Goal: Transaction & Acquisition: Purchase product/service

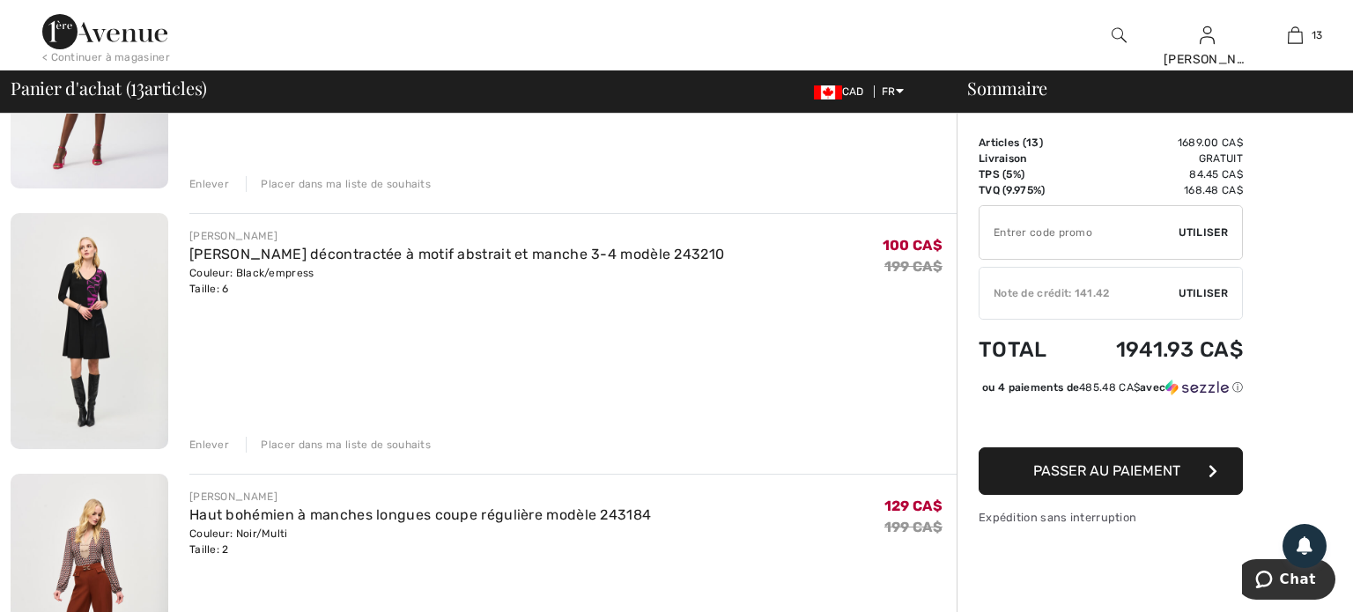
scroll to position [331, 0]
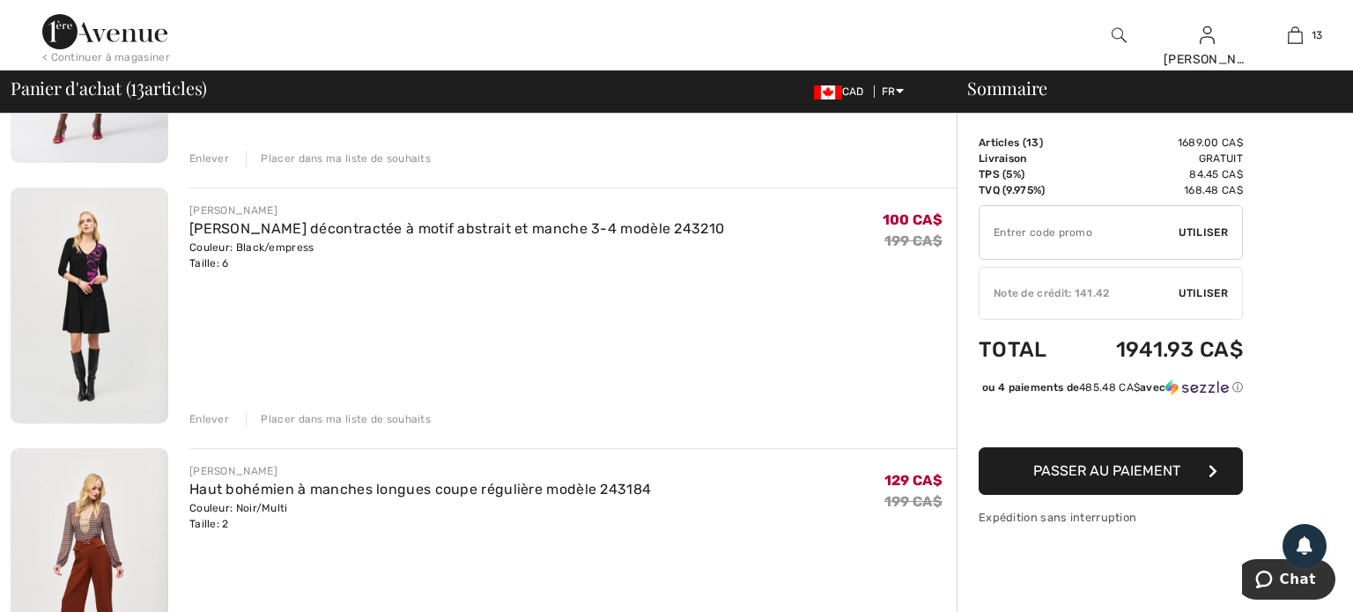
click at [217, 421] on div "Enlever" at bounding box center [209, 419] width 40 height 16
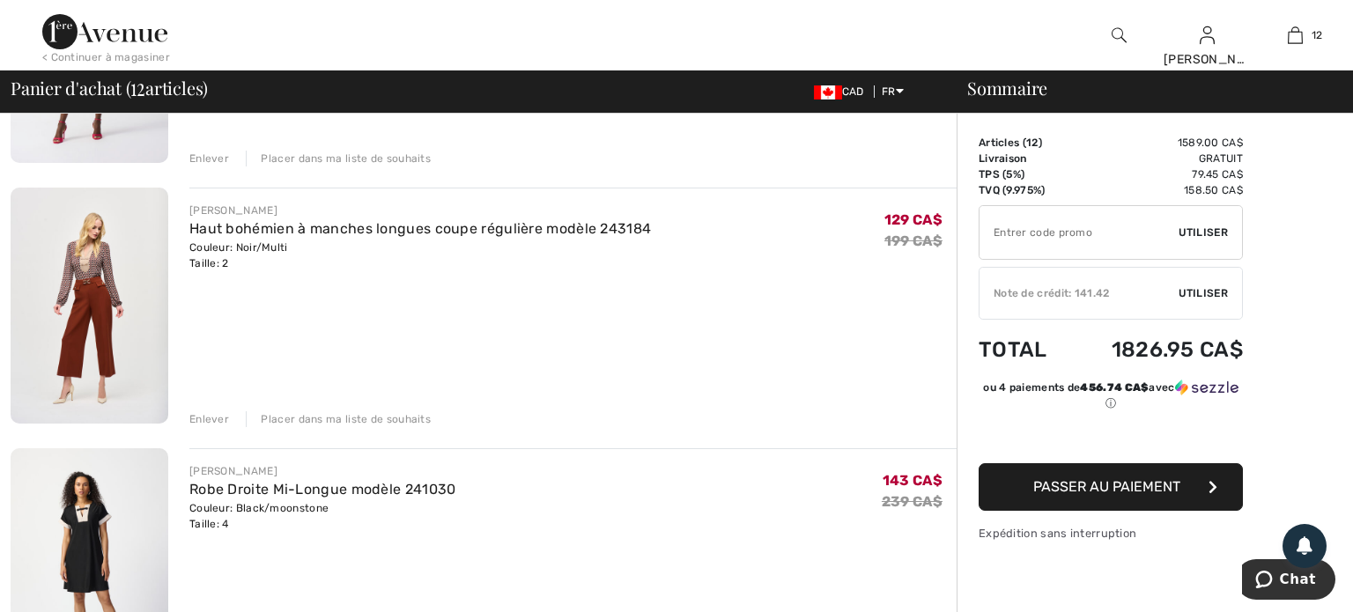
click at [212, 422] on div "Enlever" at bounding box center [209, 419] width 40 height 16
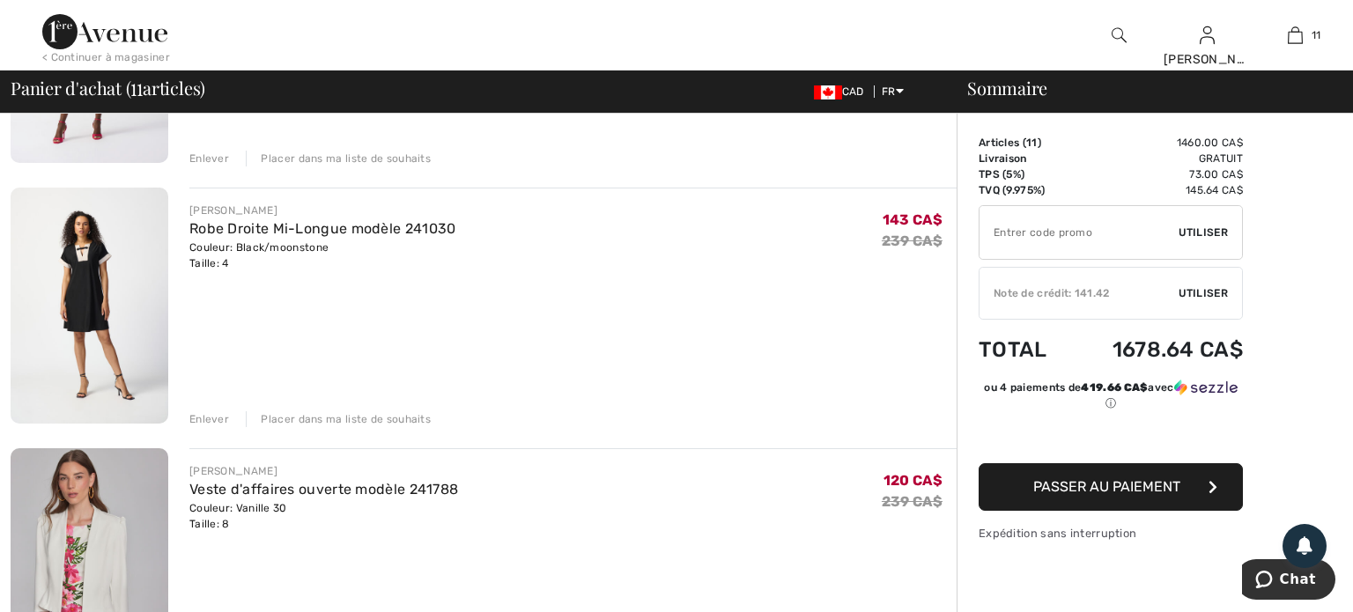
click at [209, 414] on div "Enlever" at bounding box center [209, 419] width 40 height 16
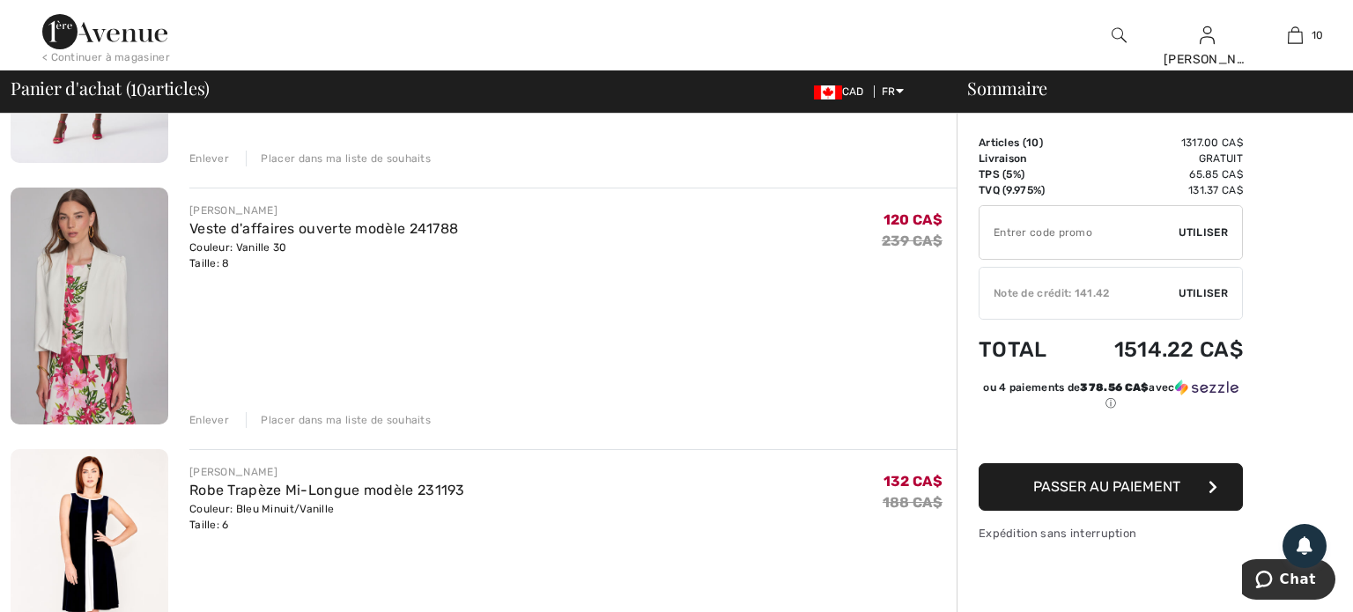
click at [209, 414] on div "Enlever" at bounding box center [209, 420] width 40 height 16
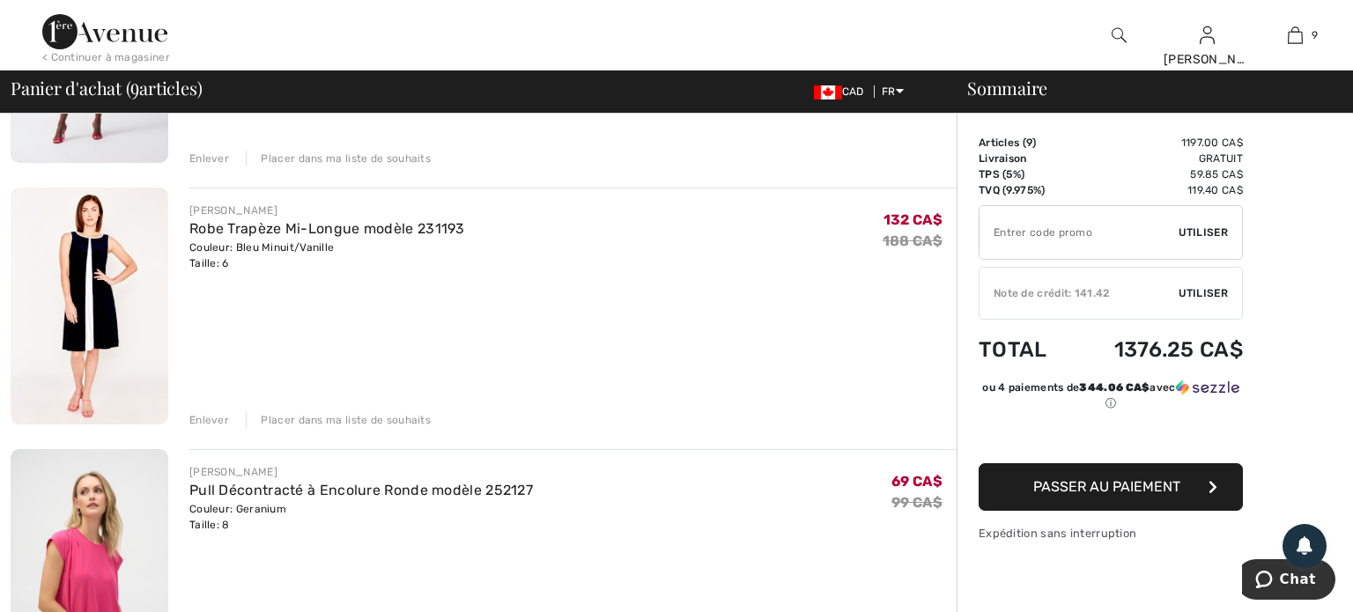
click at [209, 414] on div "Enlever" at bounding box center [209, 420] width 40 height 16
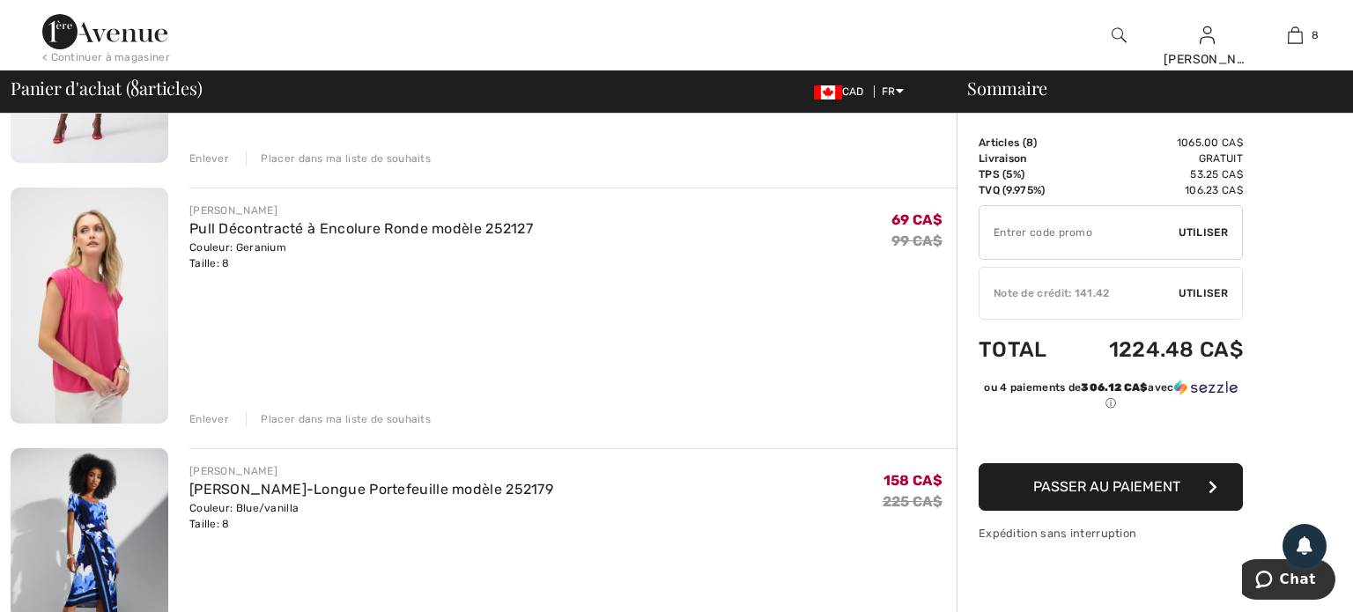
click at [88, 322] on img at bounding box center [90, 306] width 158 height 236
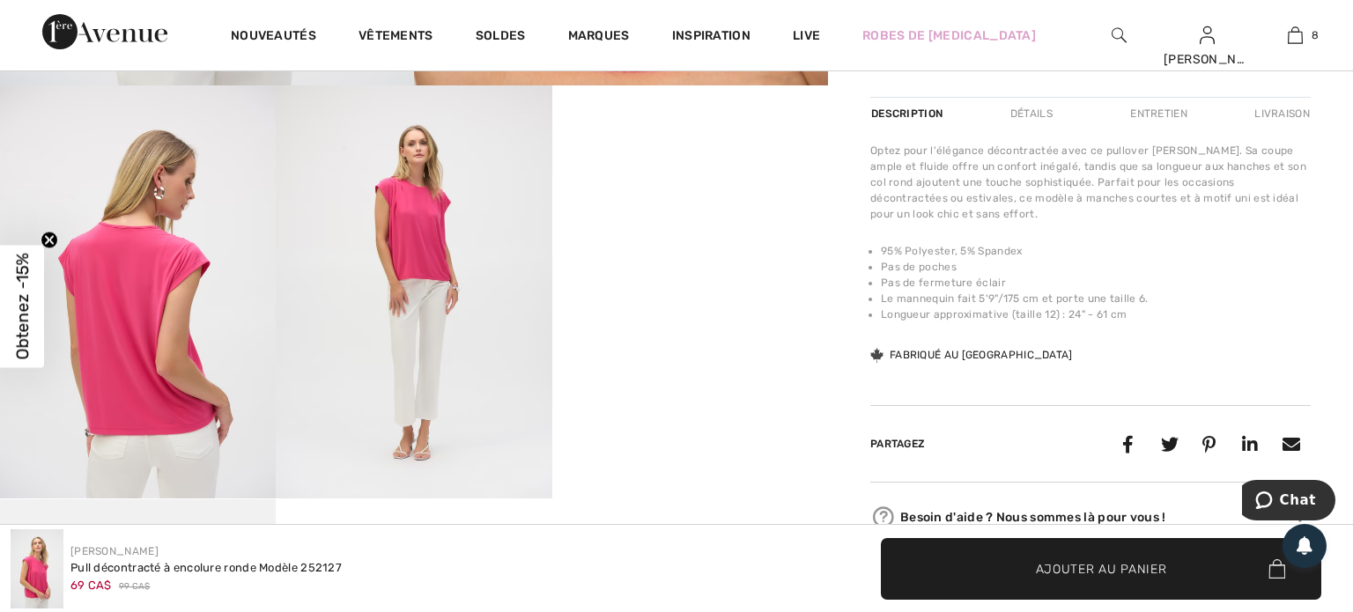
scroll to position [723, 0]
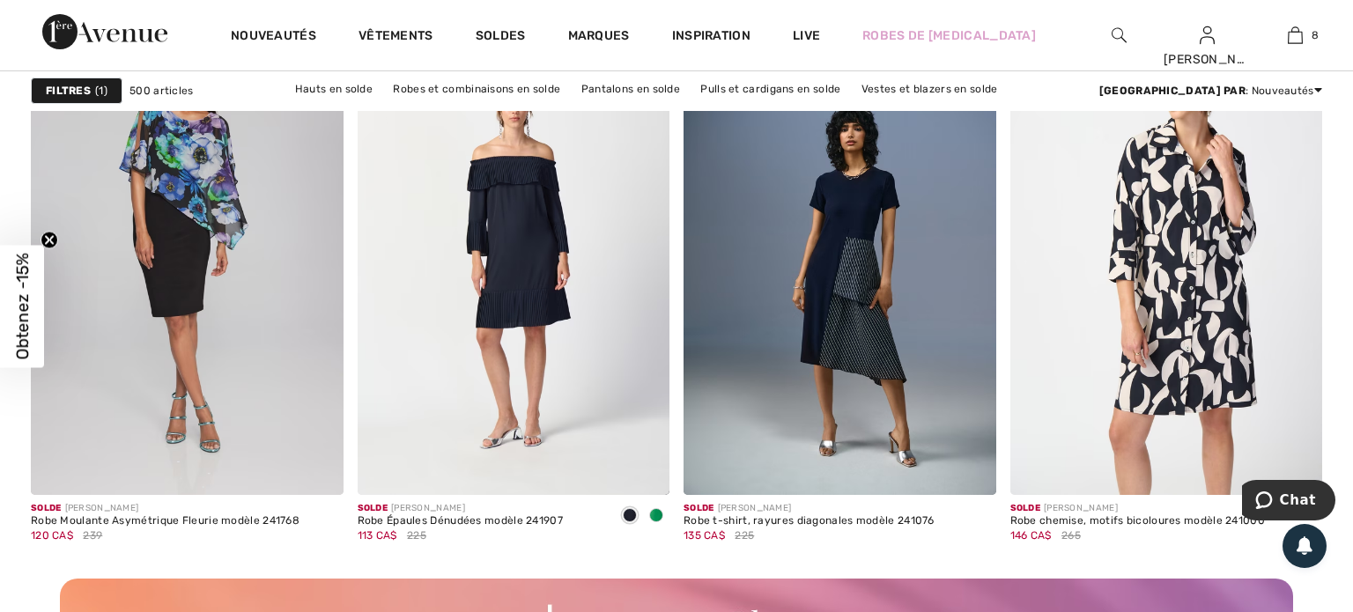
scroll to position [3838, 0]
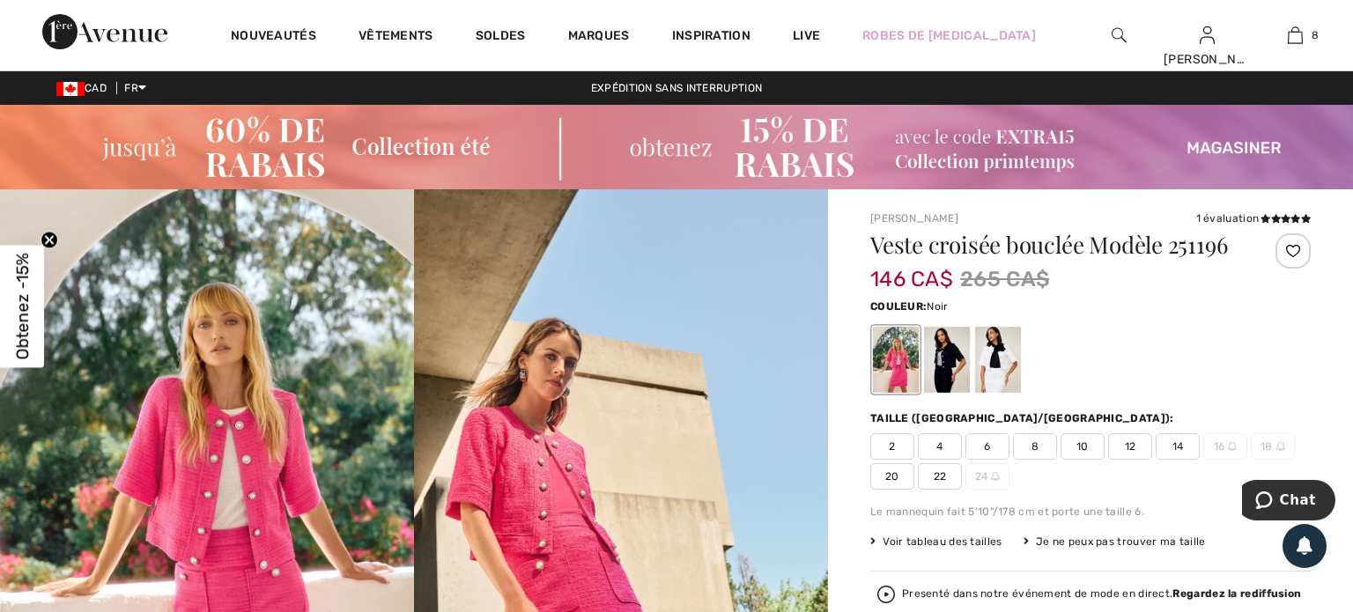
click at [952, 367] on div at bounding box center [947, 360] width 46 height 66
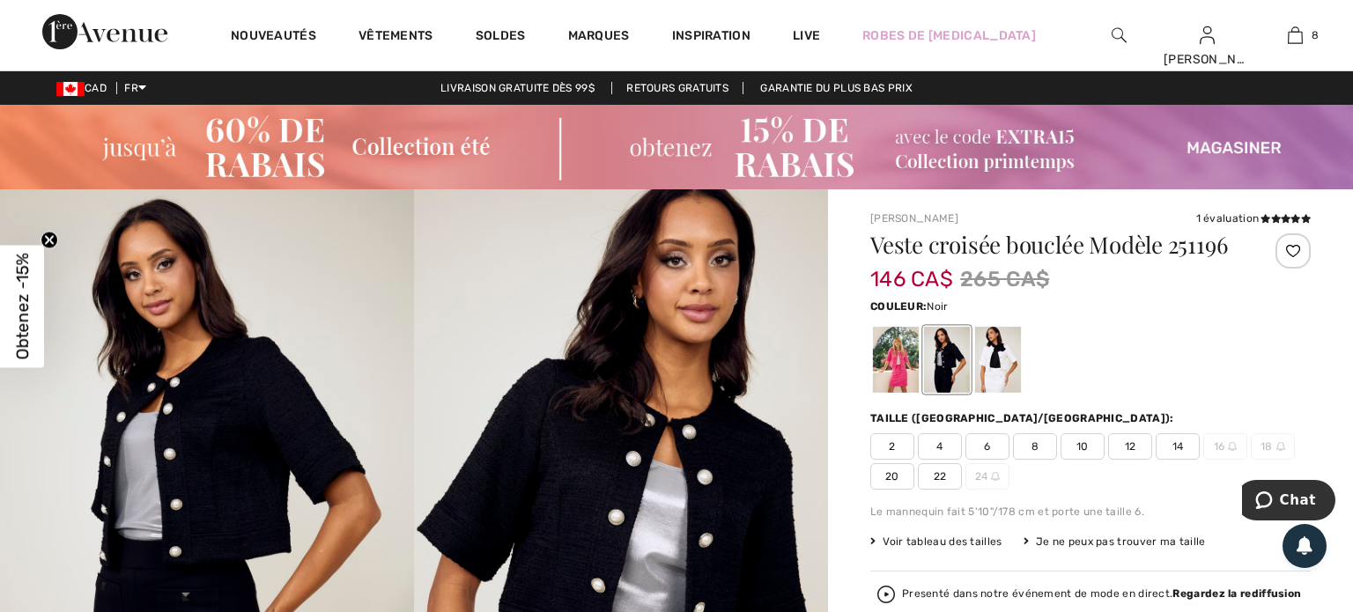
click at [1035, 451] on span "8" at bounding box center [1035, 446] width 44 height 26
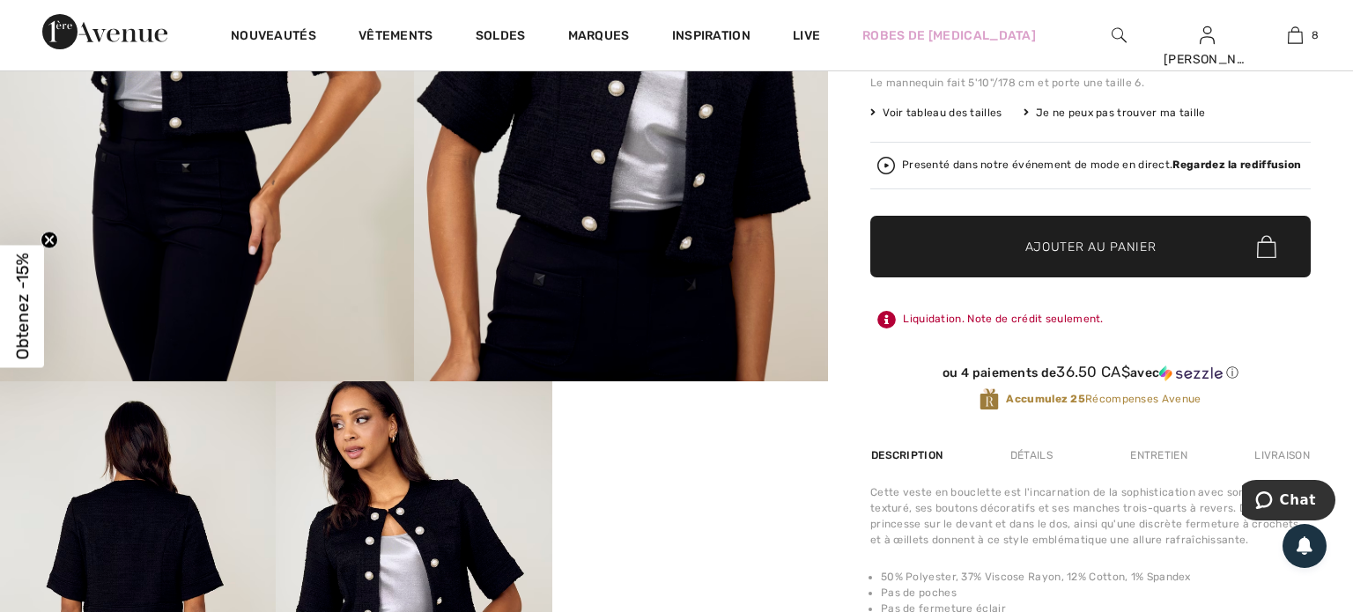
scroll to position [435, 0]
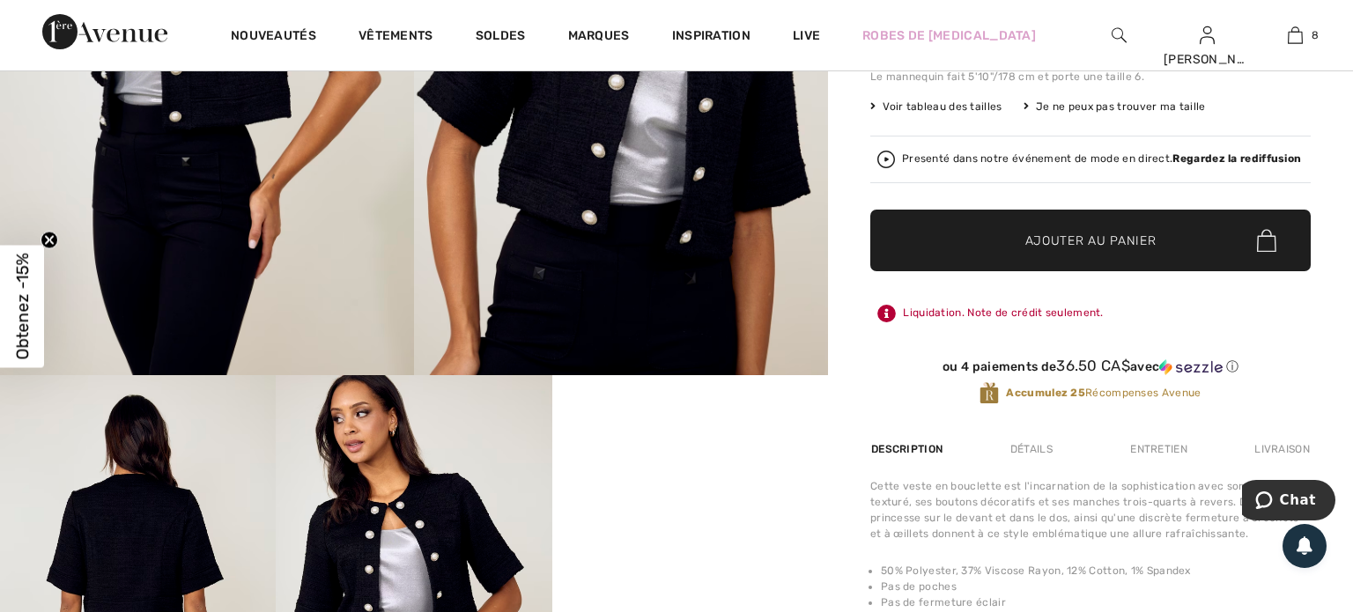
click at [1012, 234] on span "✔ Ajouté au panier" at bounding box center [1065, 241] width 138 height 19
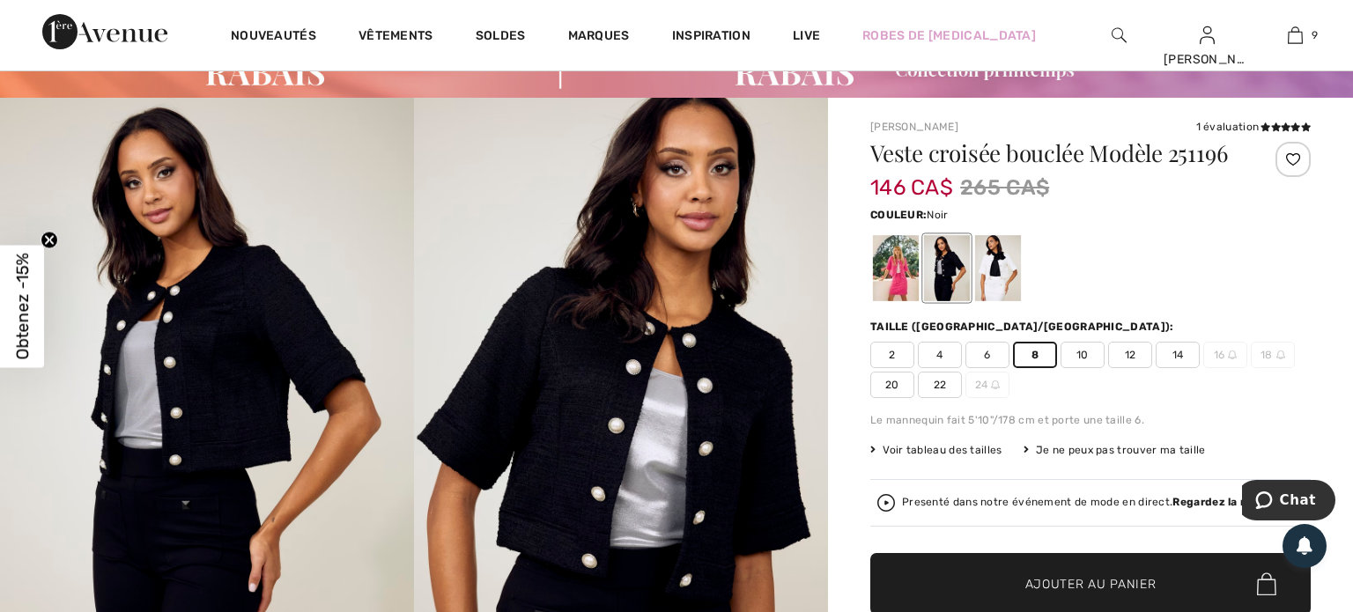
scroll to position [89, 0]
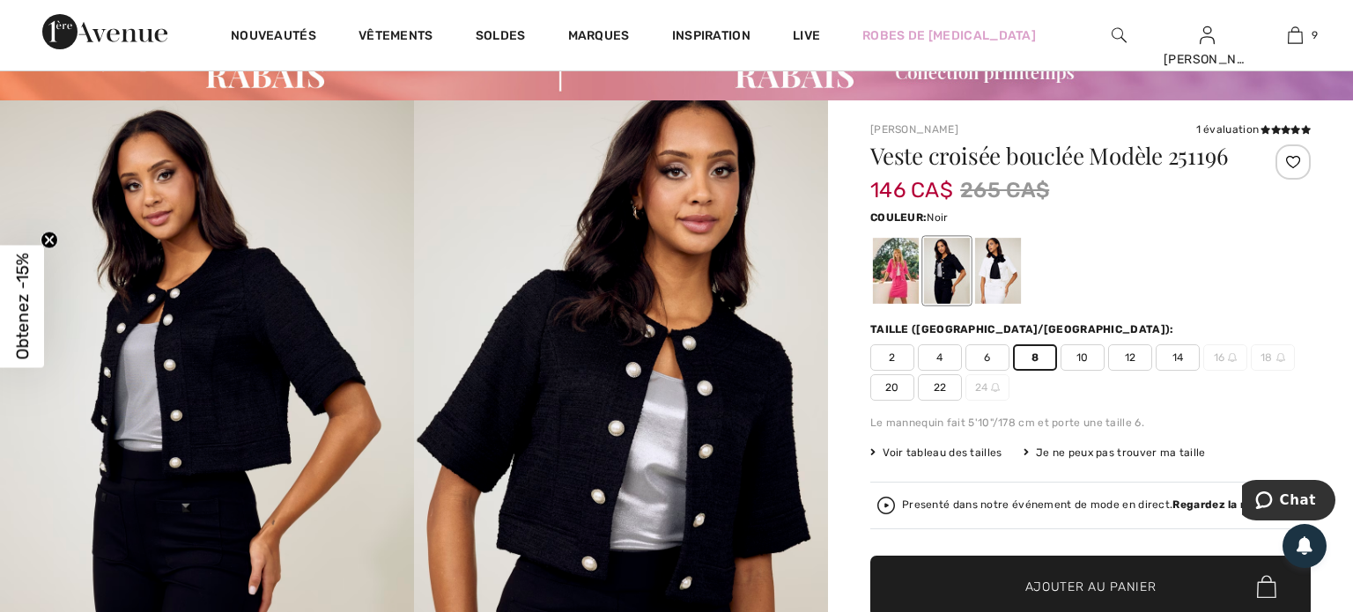
click at [1119, 30] on img at bounding box center [1119, 35] width 15 height 21
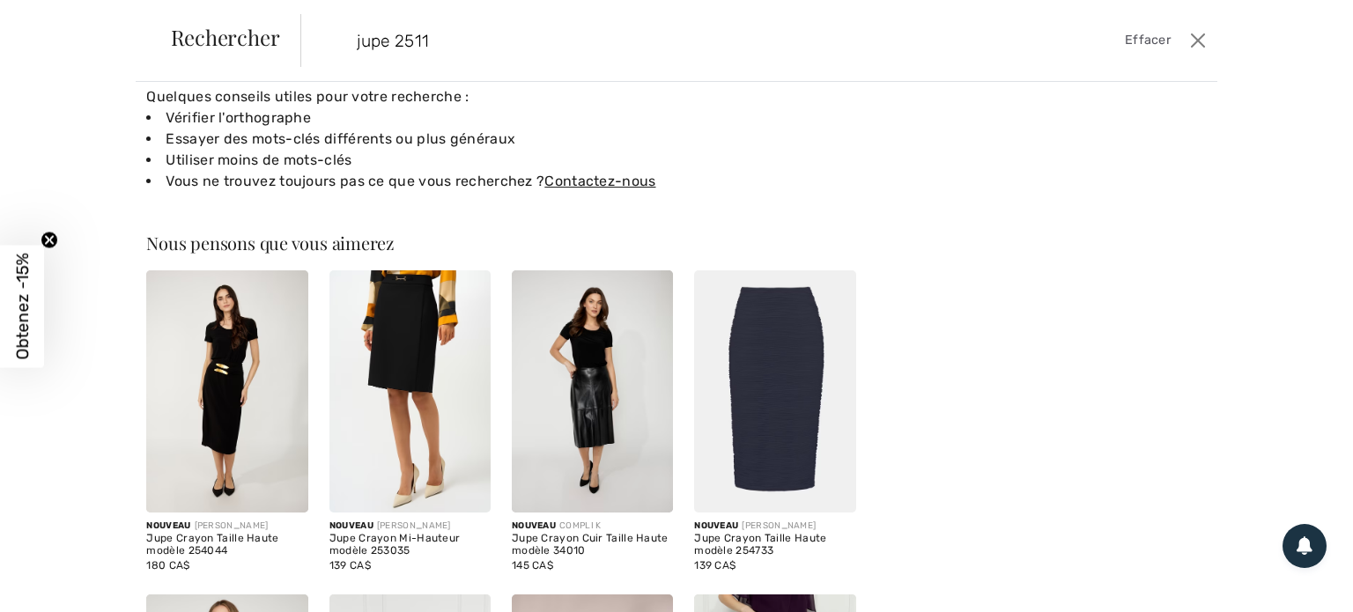
scroll to position [0, 0]
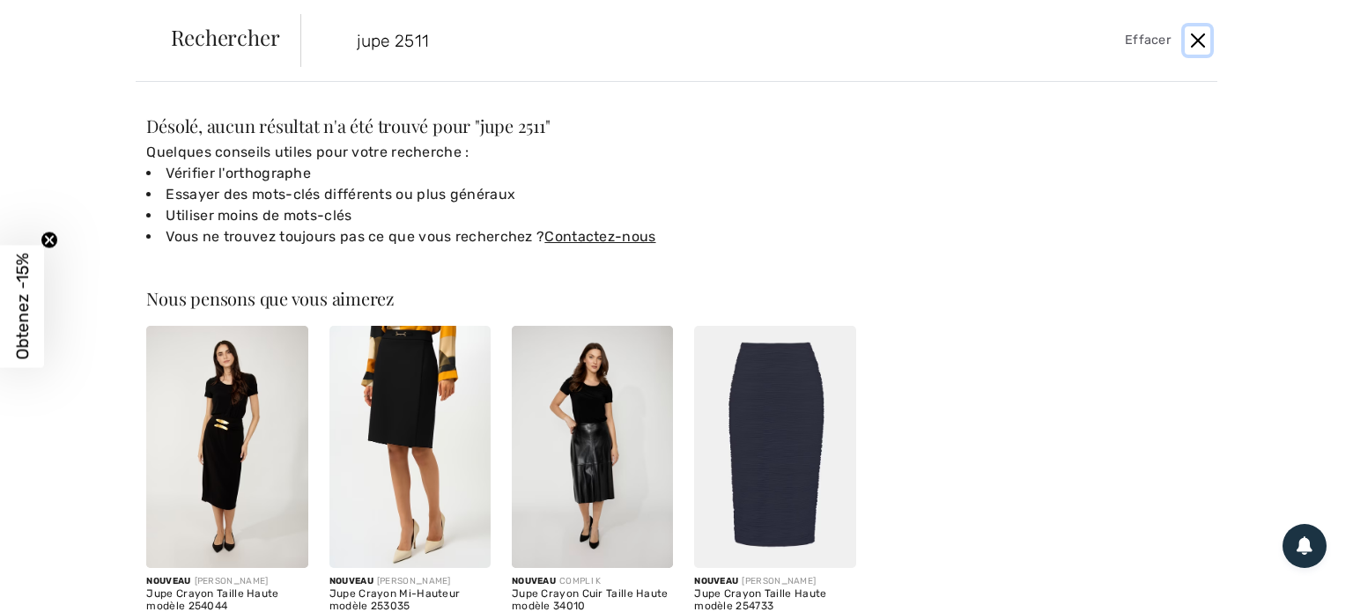
click at [1199, 41] on button "Ferme" at bounding box center [1198, 40] width 26 height 28
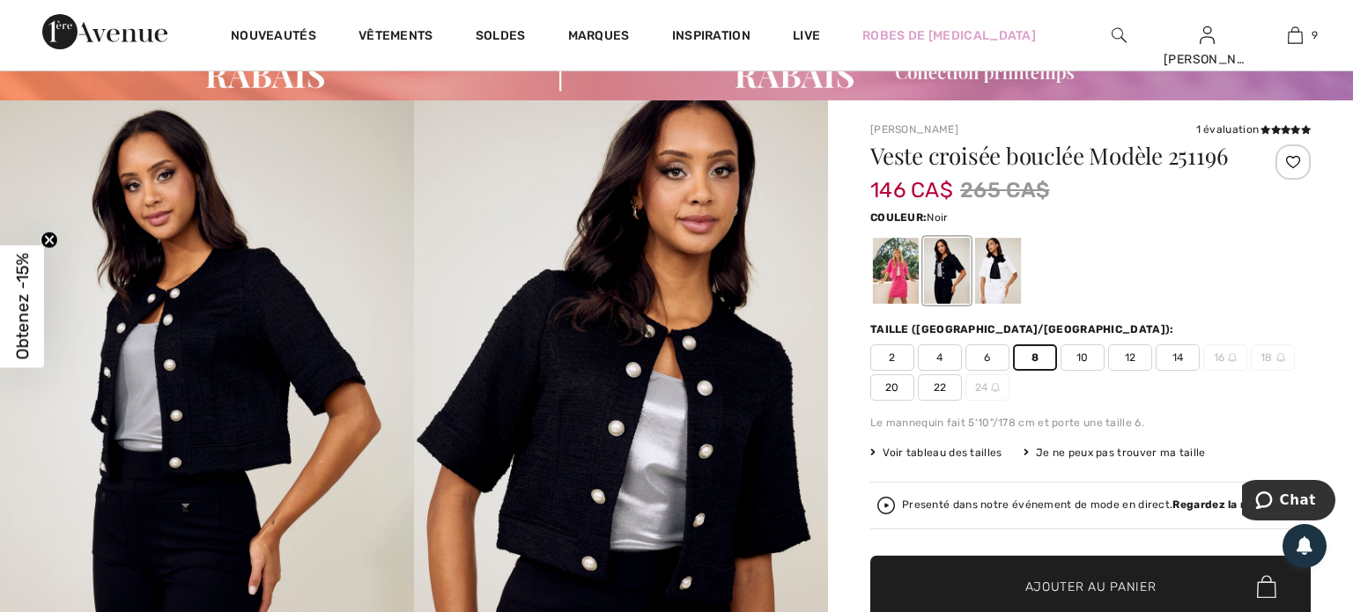
click at [1115, 33] on img at bounding box center [1119, 35] width 15 height 21
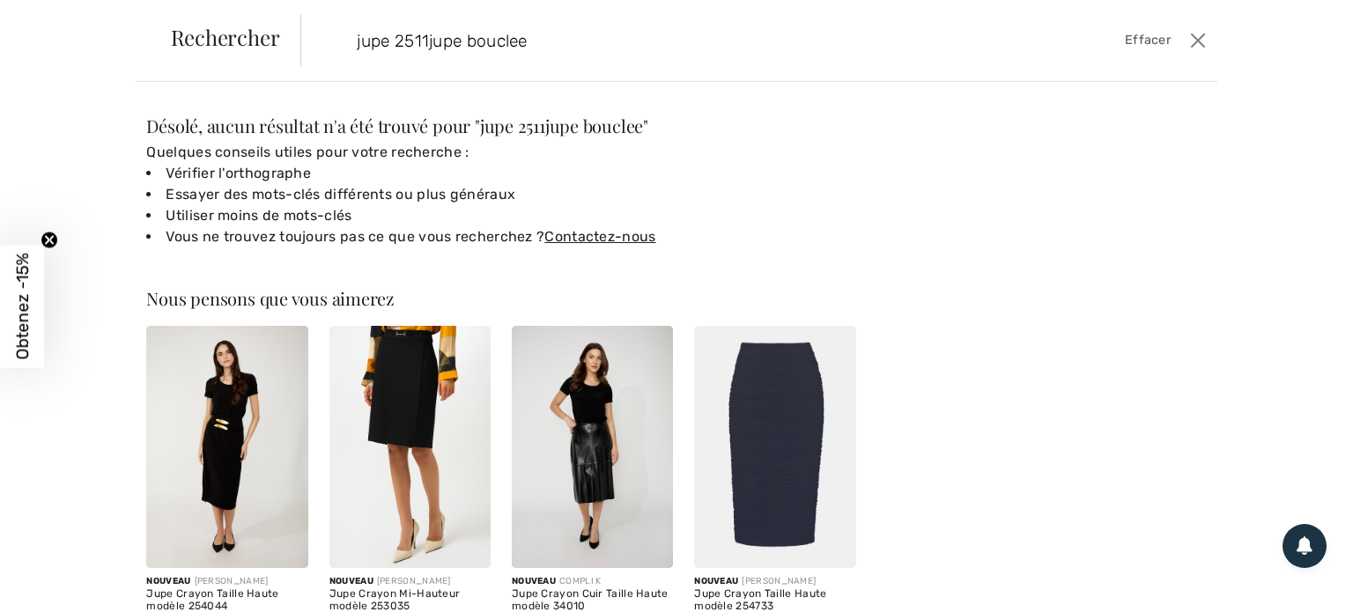
click at [426, 36] on input "jupe 2511jupe bouclee" at bounding box center [659, 40] width 631 height 53
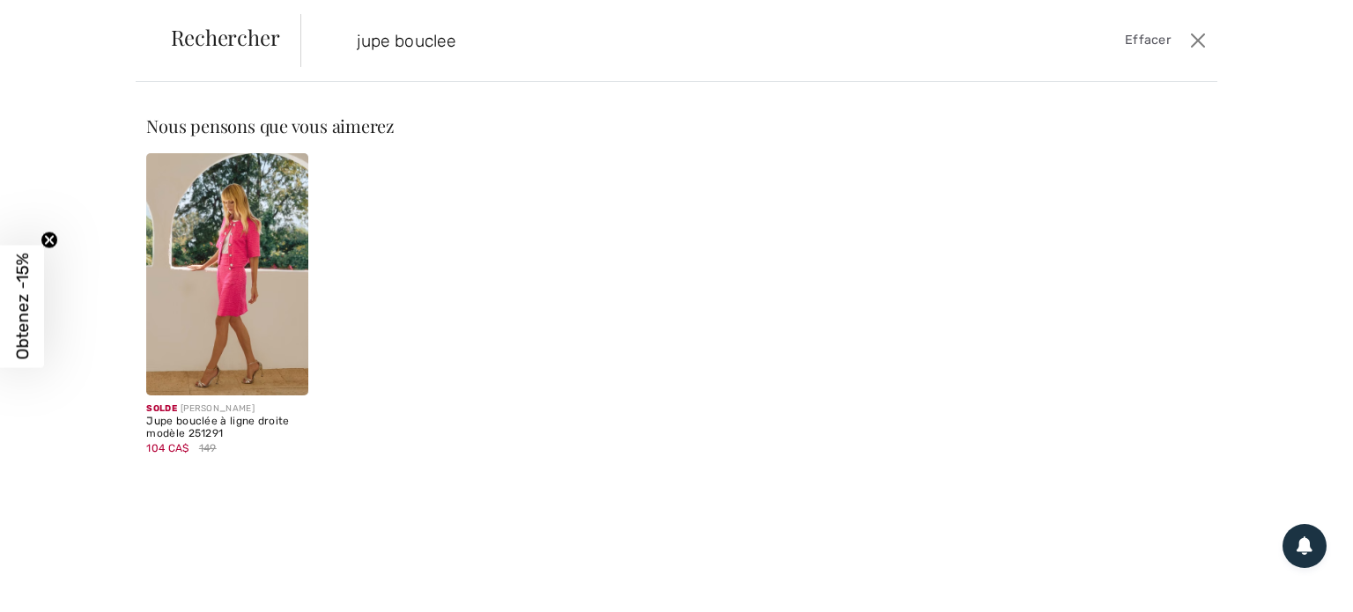
type input "jupe bouclee"
click at [190, 318] on img at bounding box center [226, 274] width 161 height 242
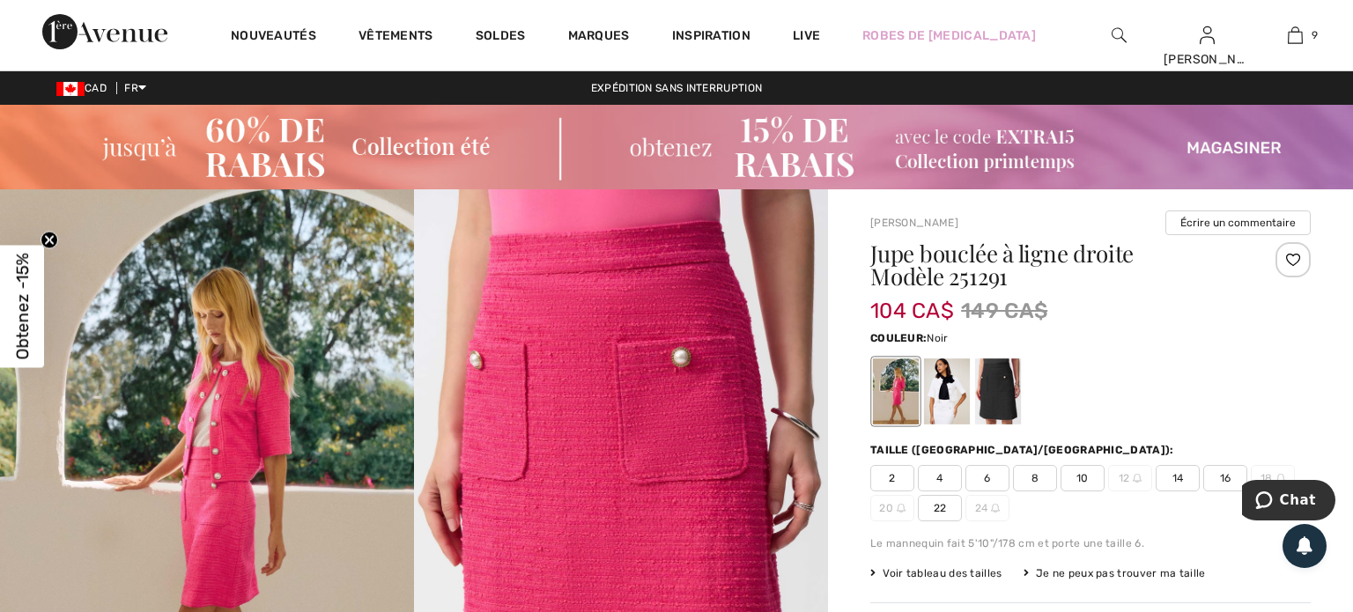
click at [998, 389] on div at bounding box center [998, 392] width 46 height 66
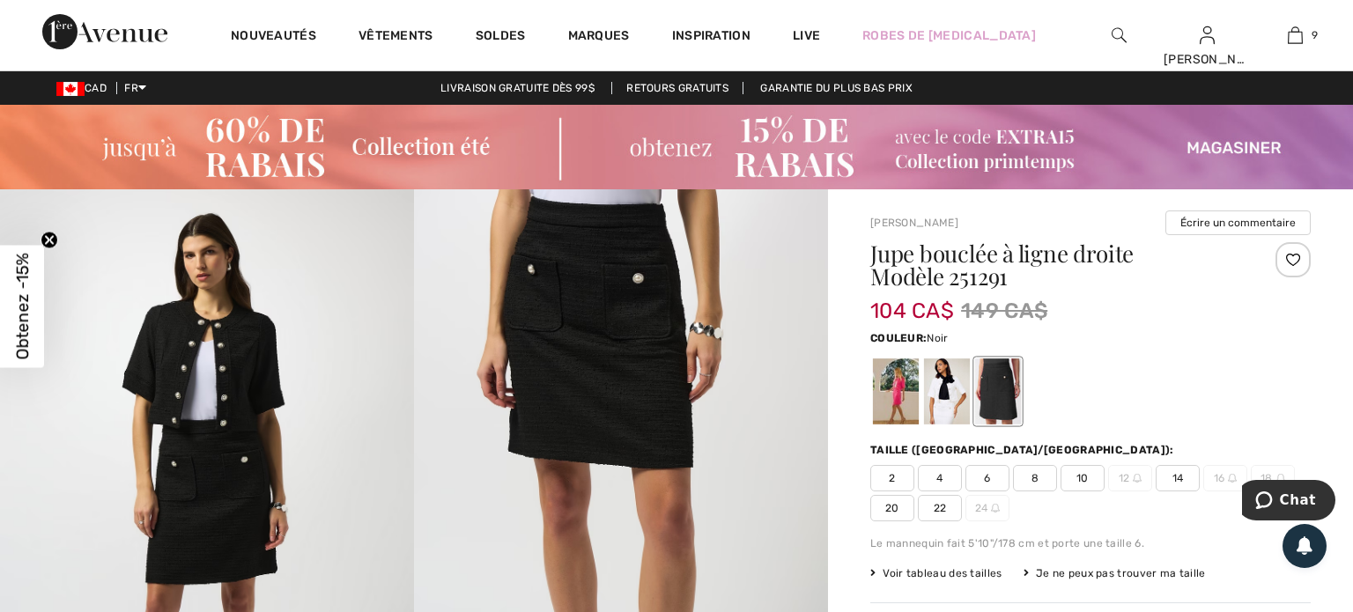
click at [1038, 479] on span "8" at bounding box center [1035, 478] width 44 height 26
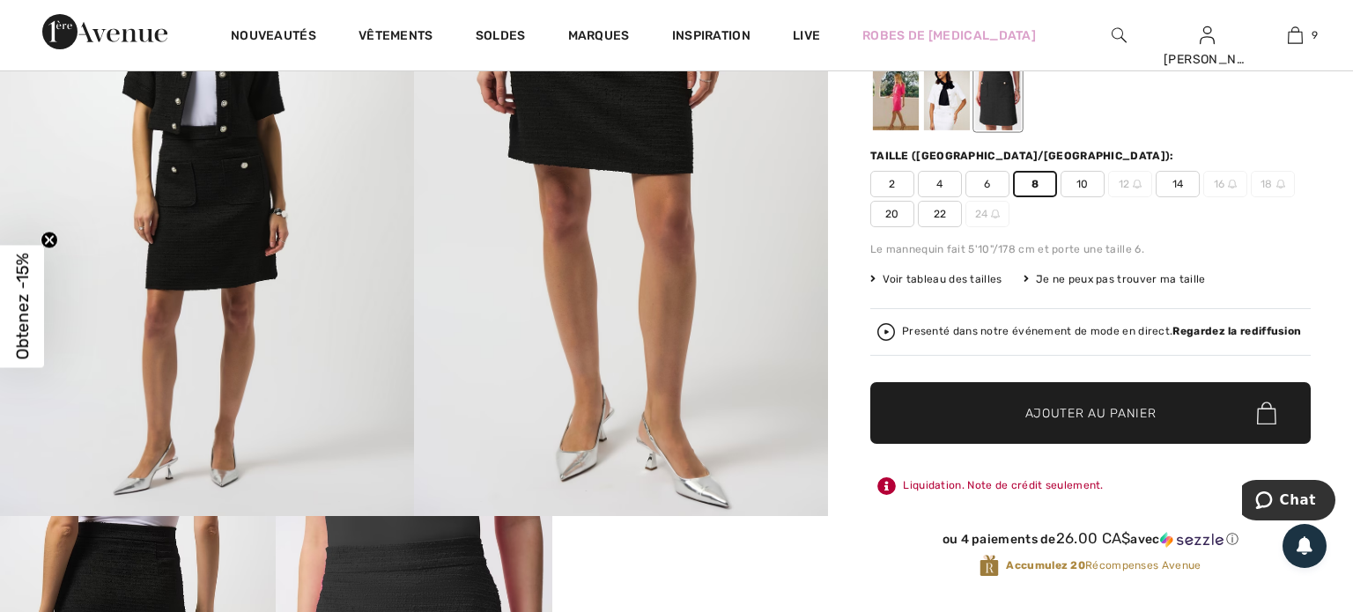
scroll to position [323, 0]
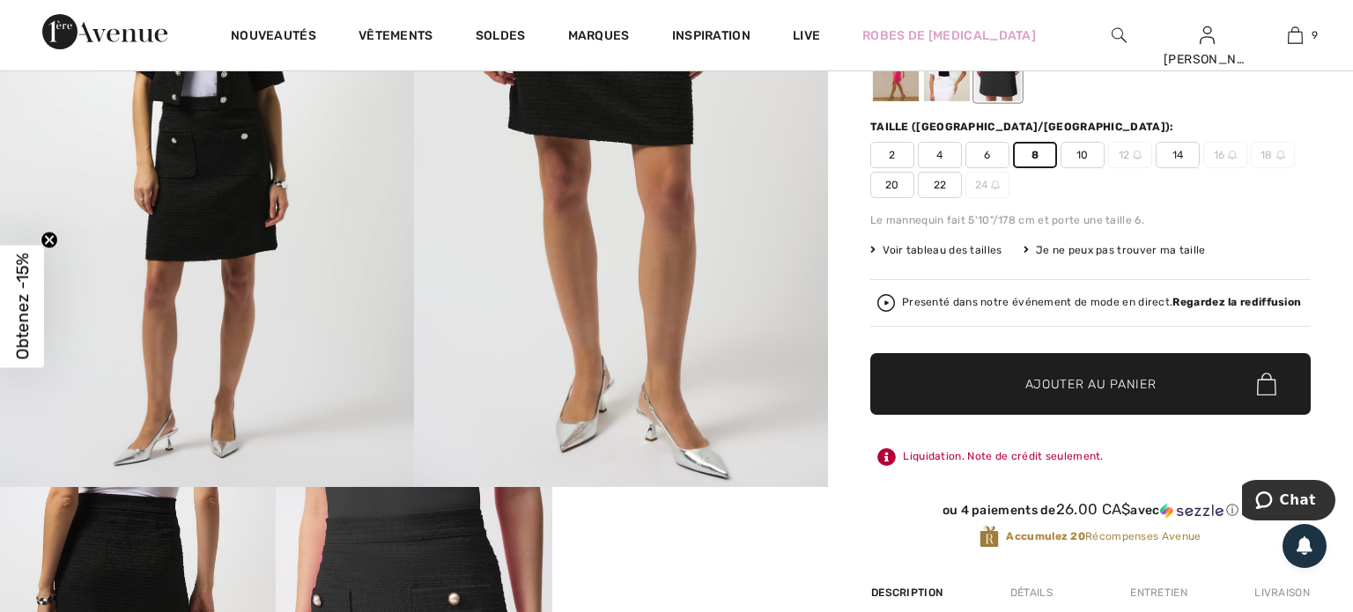
click at [1048, 389] on span "Ajouter au panier" at bounding box center [1091, 384] width 131 height 19
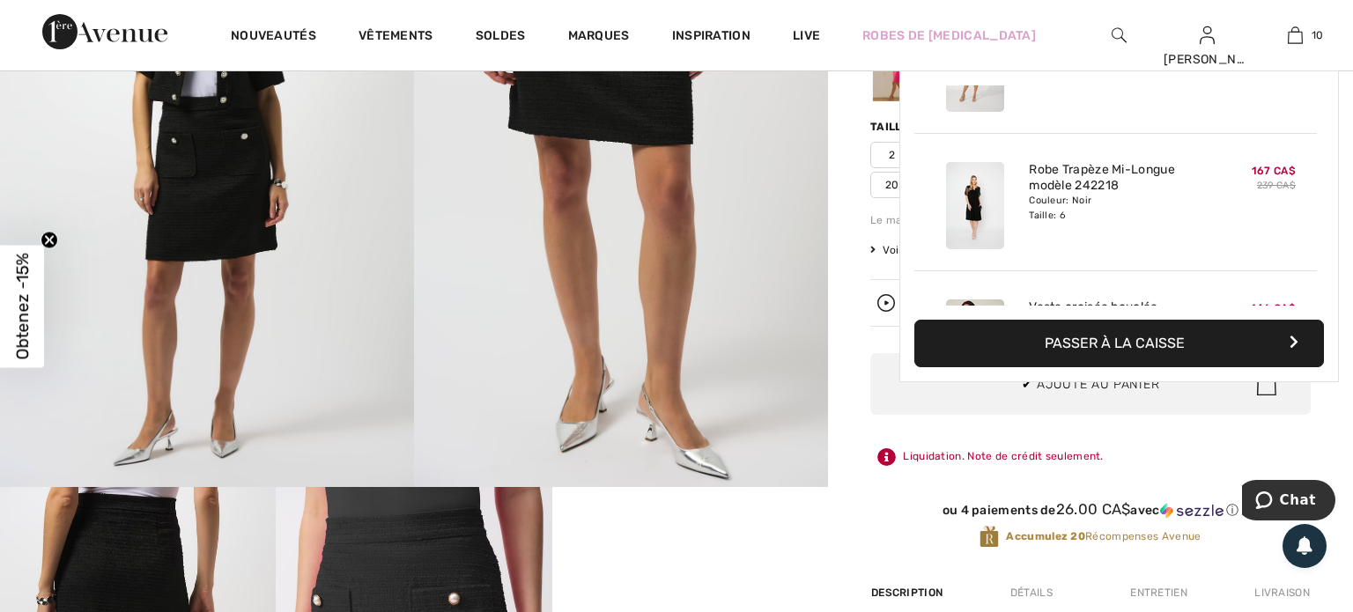
scroll to position [1152, 0]
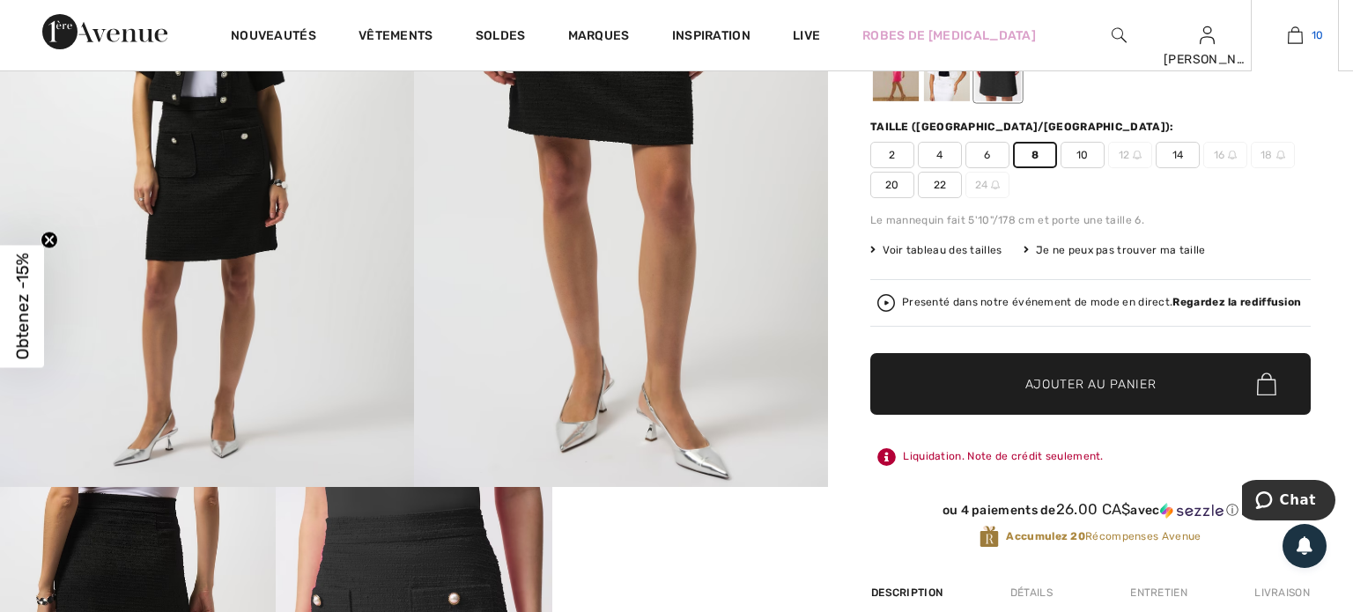
click at [1301, 35] on img at bounding box center [1295, 35] width 15 height 21
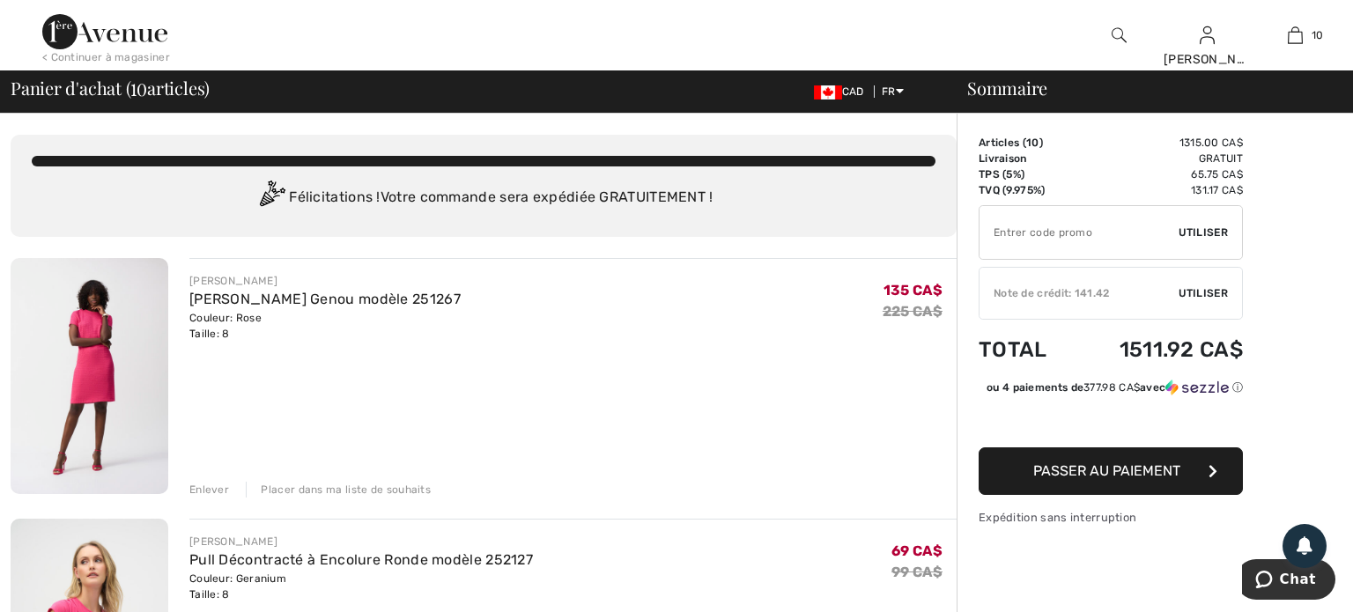
click at [1015, 227] on input "TEXT" at bounding box center [1079, 232] width 199 height 53
type input "EXTRA15"
click at [1200, 228] on span "Utiliser" at bounding box center [1203, 233] width 49 height 16
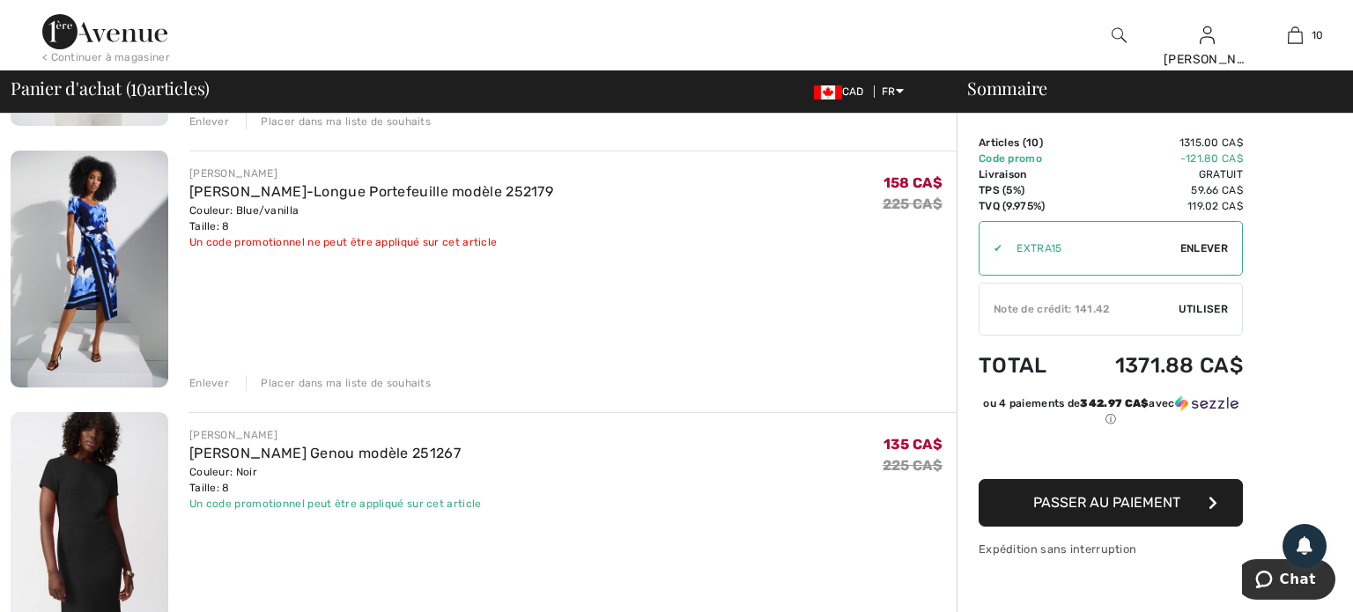
scroll to position [637, 0]
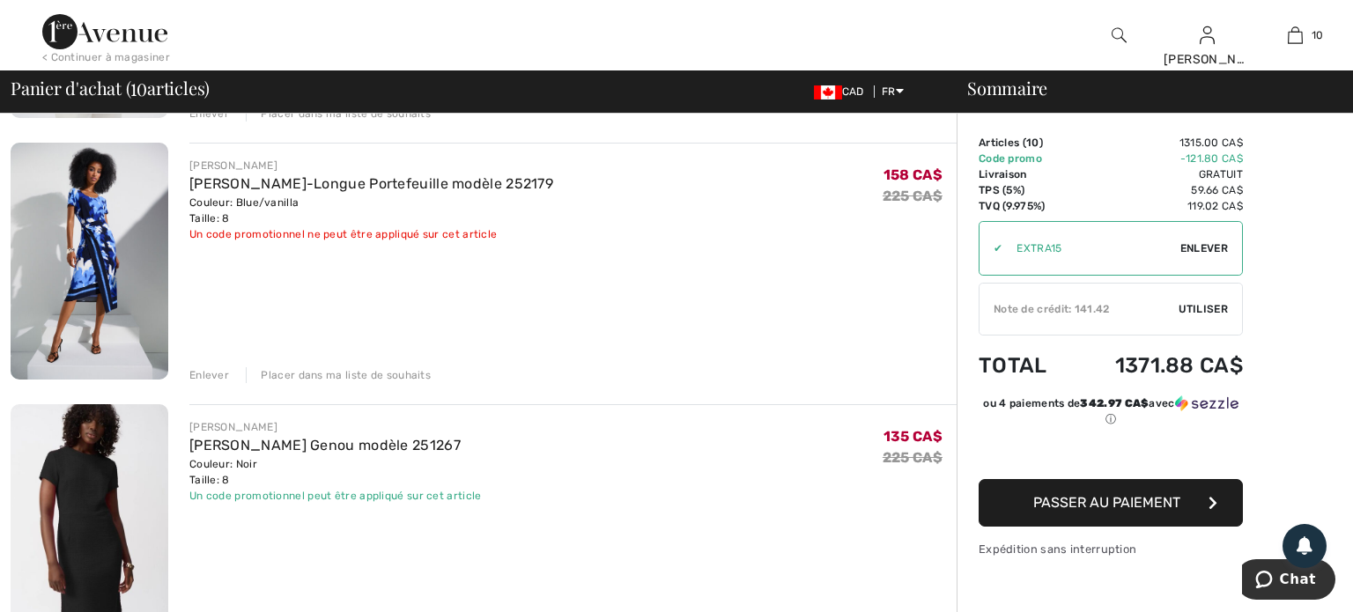
click at [213, 379] on div "Enlever" at bounding box center [209, 375] width 40 height 16
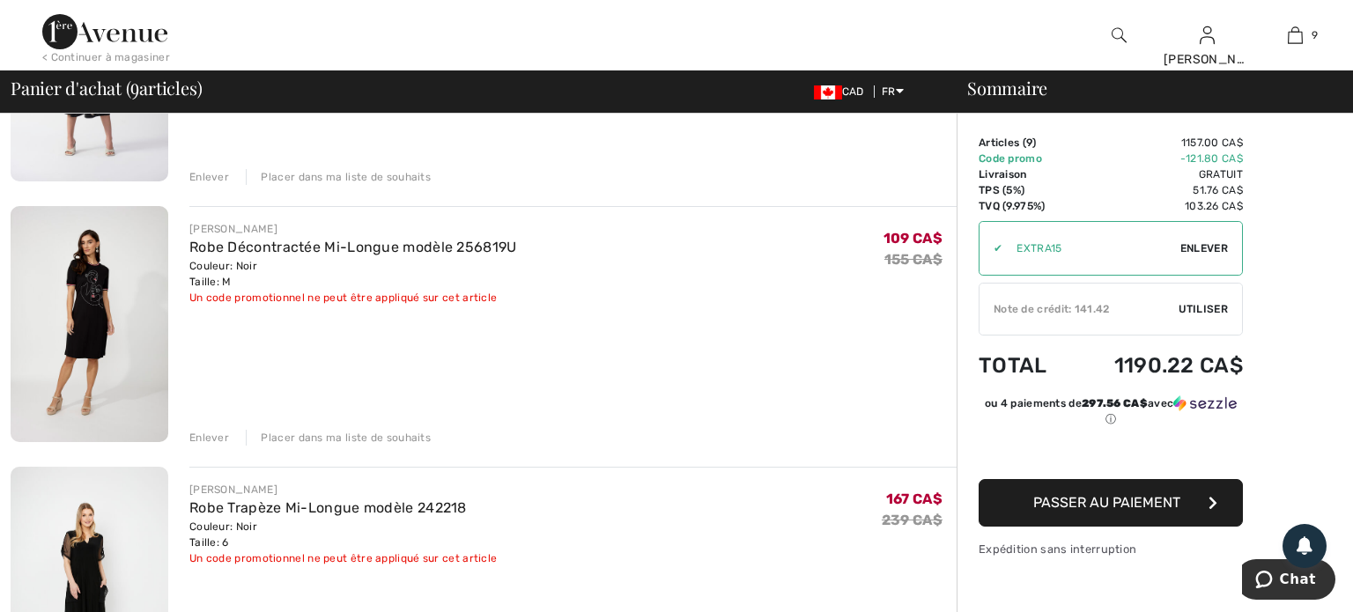
scroll to position [1358, 0]
click at [209, 435] on div "Enlever" at bounding box center [209, 437] width 40 height 16
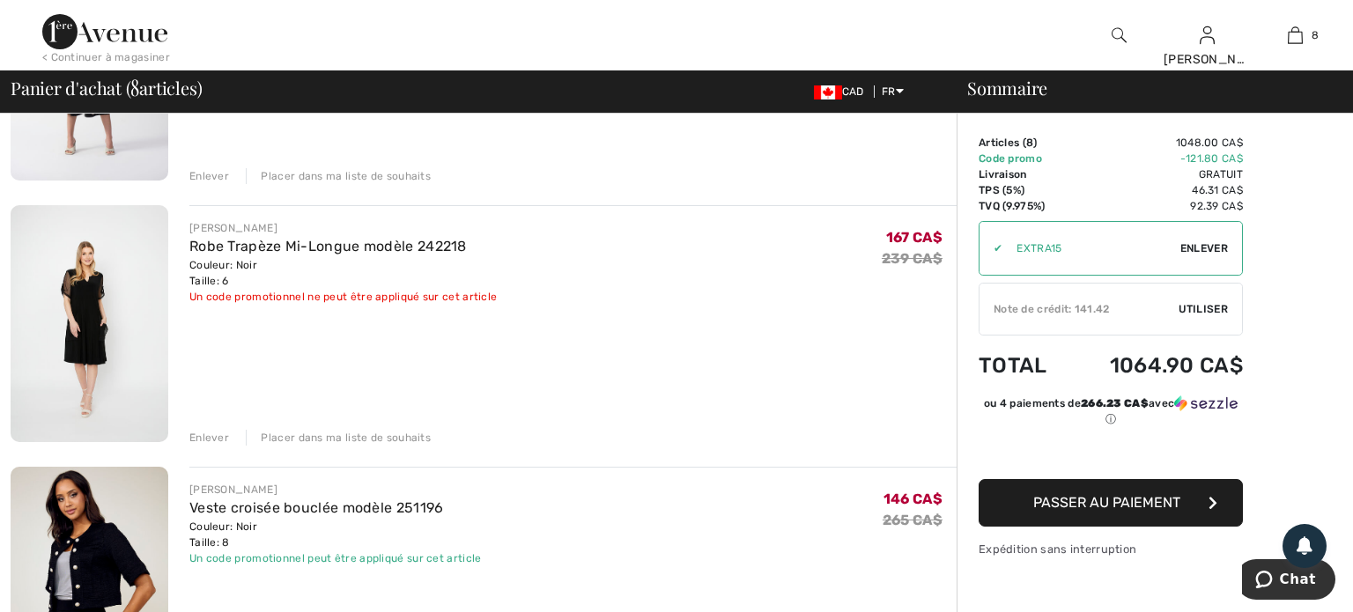
click at [211, 434] on div "Enlever" at bounding box center [209, 438] width 40 height 16
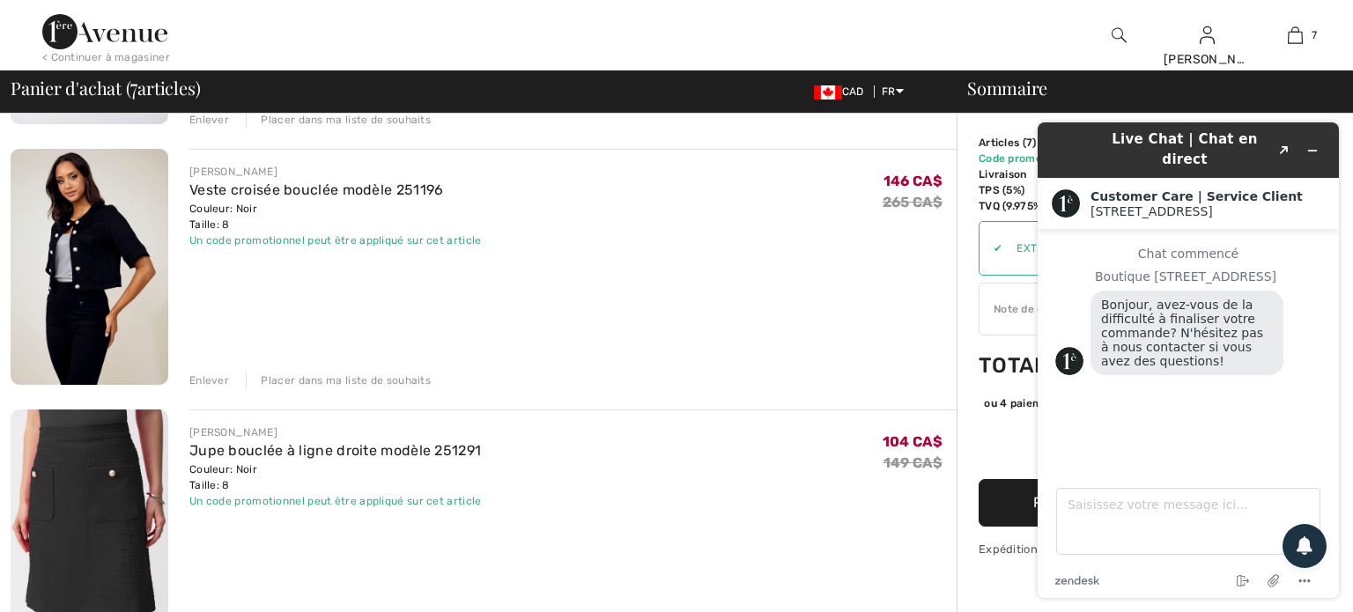
scroll to position [0, 0]
click at [704, 302] on div "JOSEPH RIBKOFF Veste croisée bouclée modèle 251196 Couleur: Noir Taille: 8 Vent…" at bounding box center [572, 269] width 767 height 241
click at [1313, 151] on icon "Réduire le widget" at bounding box center [1313, 151] width 8 height 0
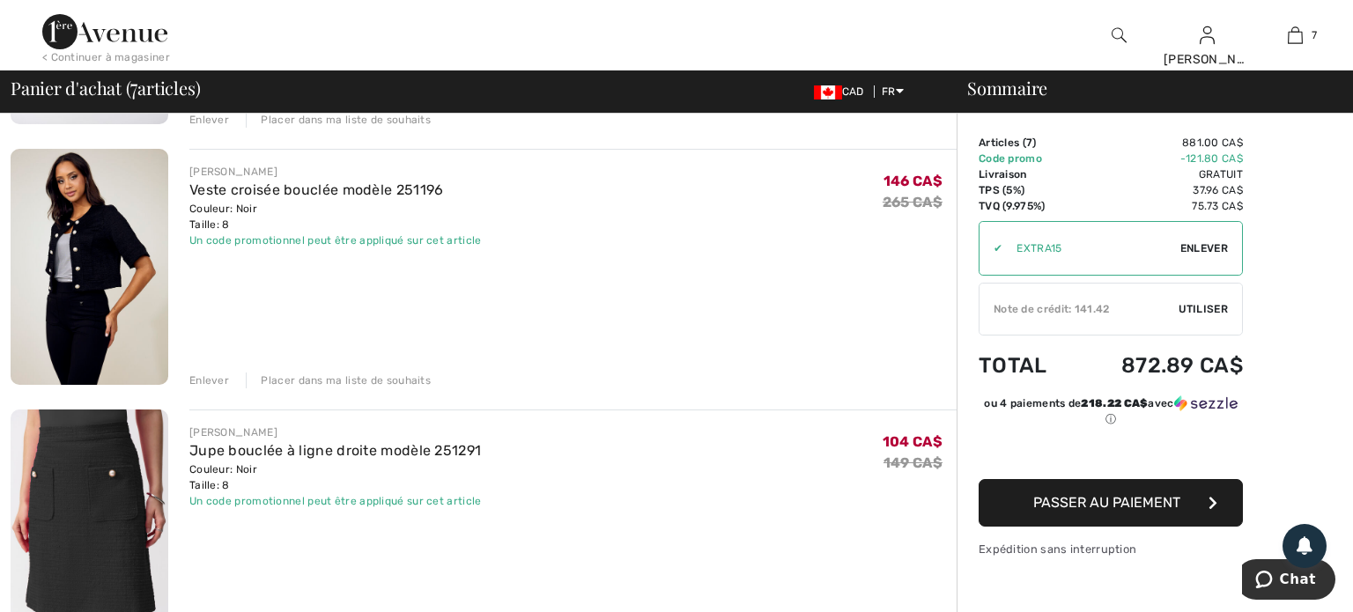
click at [1201, 243] on span "Enlever" at bounding box center [1205, 249] width 48 height 16
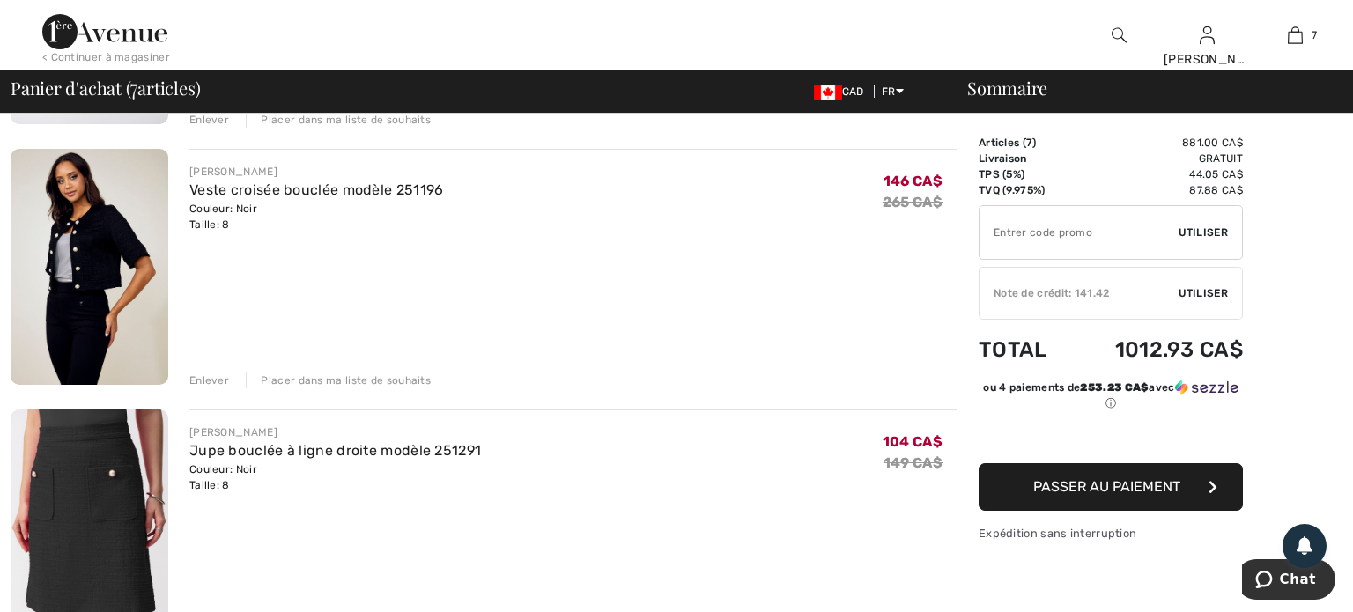
click at [1038, 233] on input "TEXT" at bounding box center [1079, 232] width 199 height 53
type input "EXTRA15"
click at [1210, 226] on span "Utiliser" at bounding box center [1203, 233] width 49 height 16
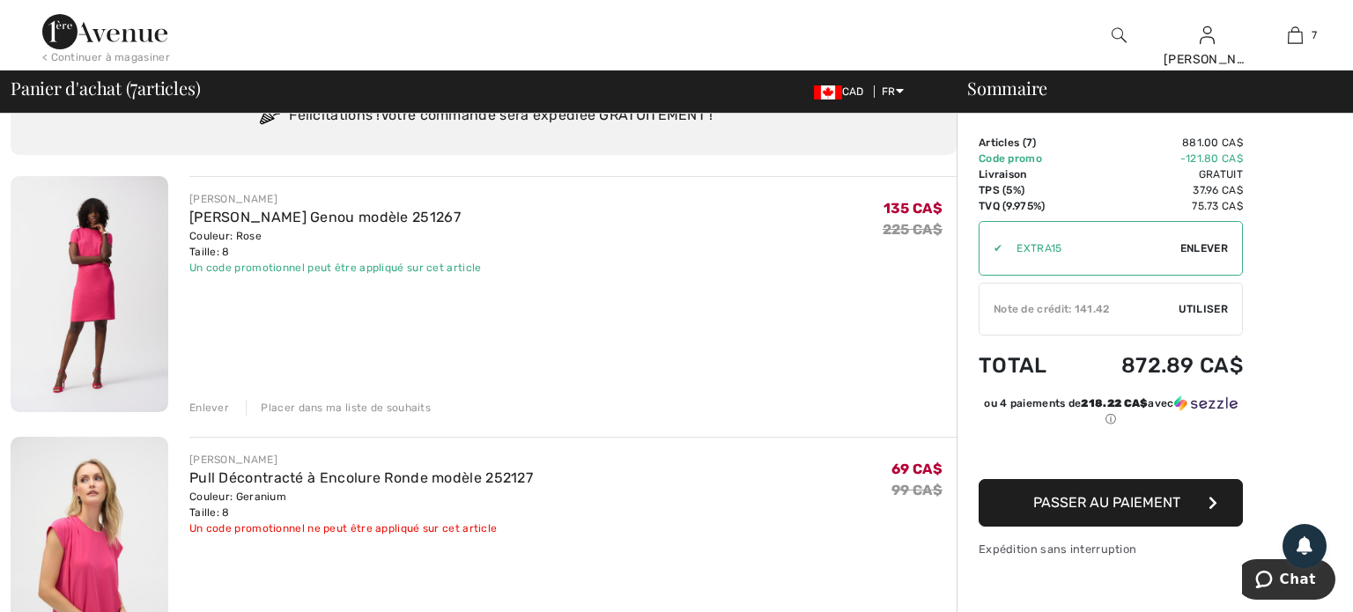
scroll to position [78, 0]
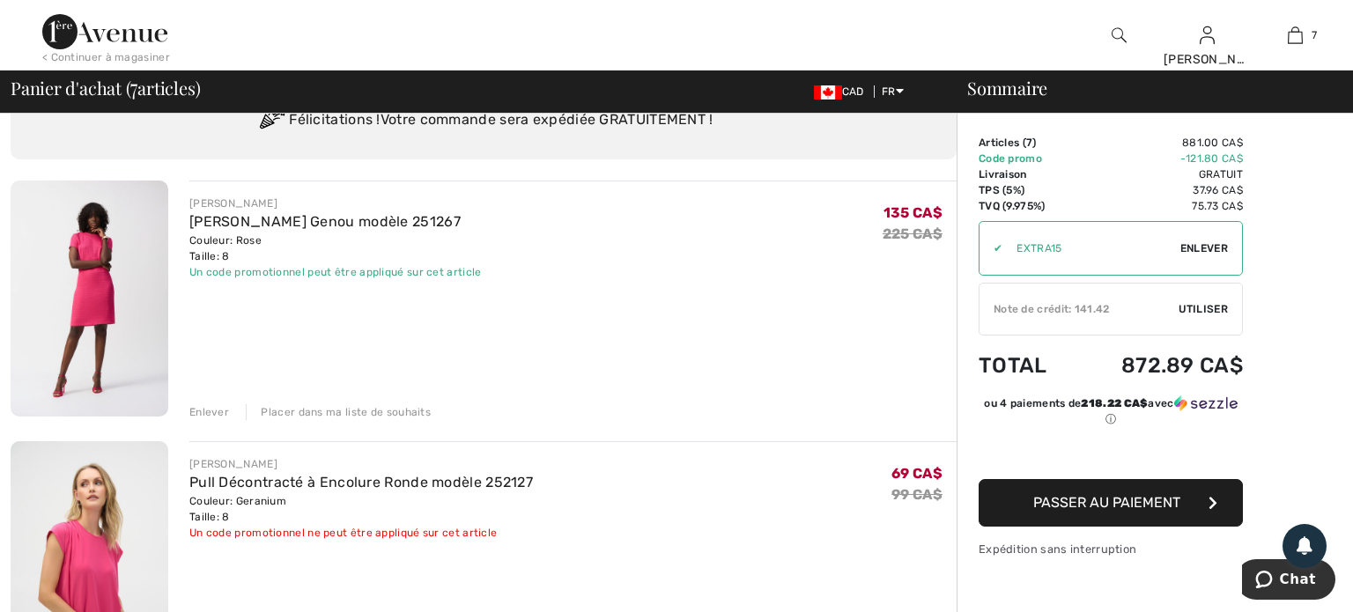
click at [129, 268] on img at bounding box center [90, 299] width 158 height 236
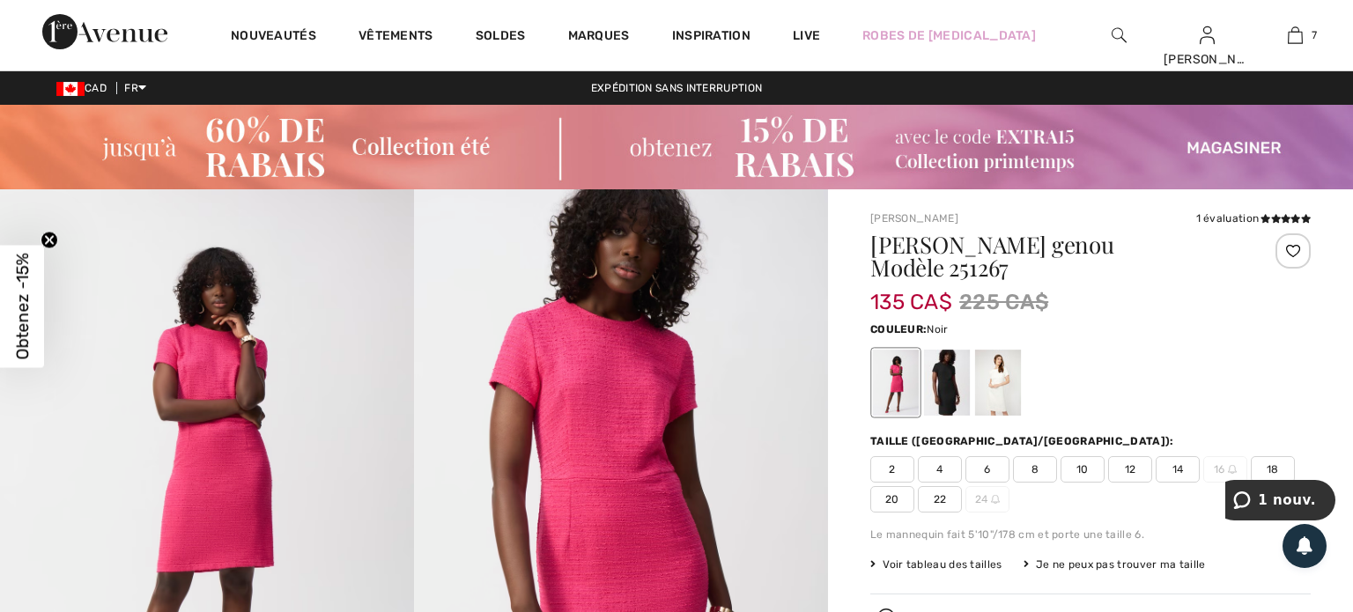
click at [944, 363] on div at bounding box center [947, 383] width 46 height 66
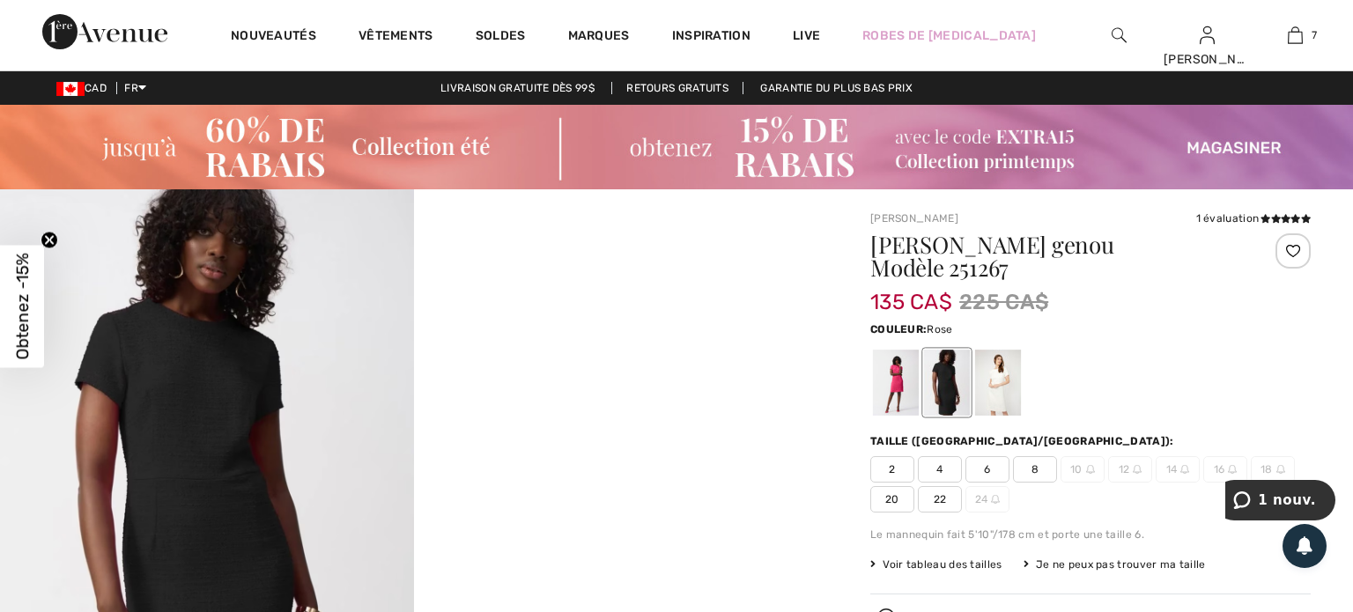
click at [900, 357] on div at bounding box center [896, 383] width 46 height 66
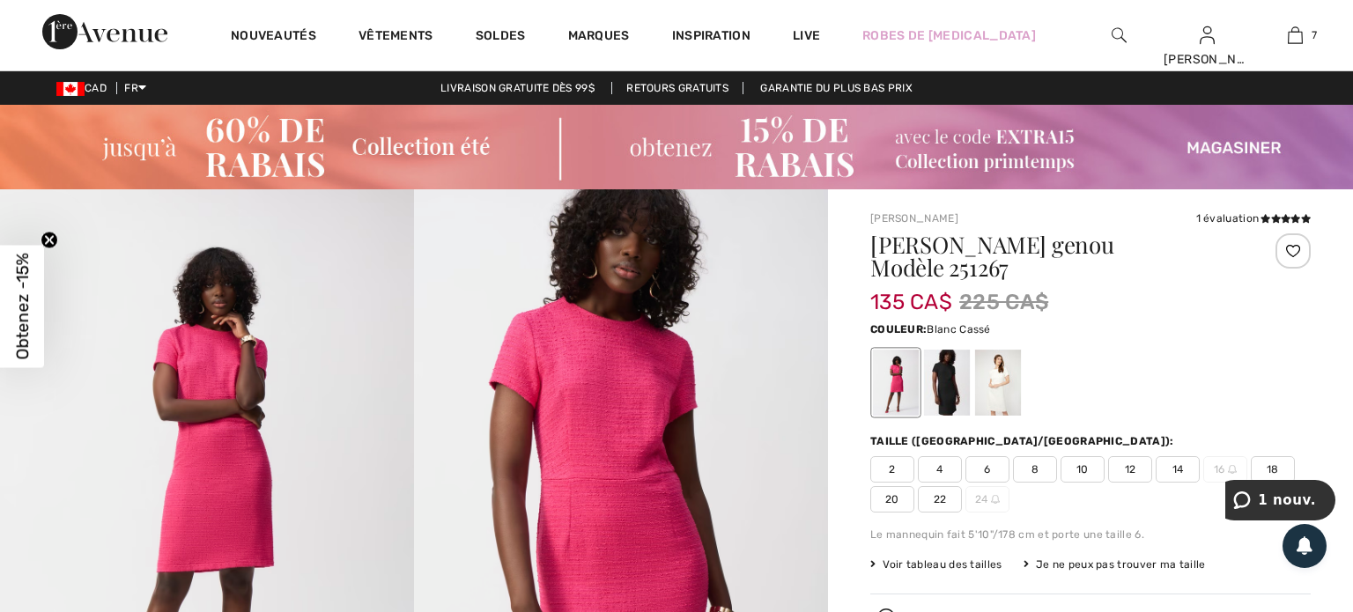
click at [999, 362] on div at bounding box center [998, 383] width 46 height 66
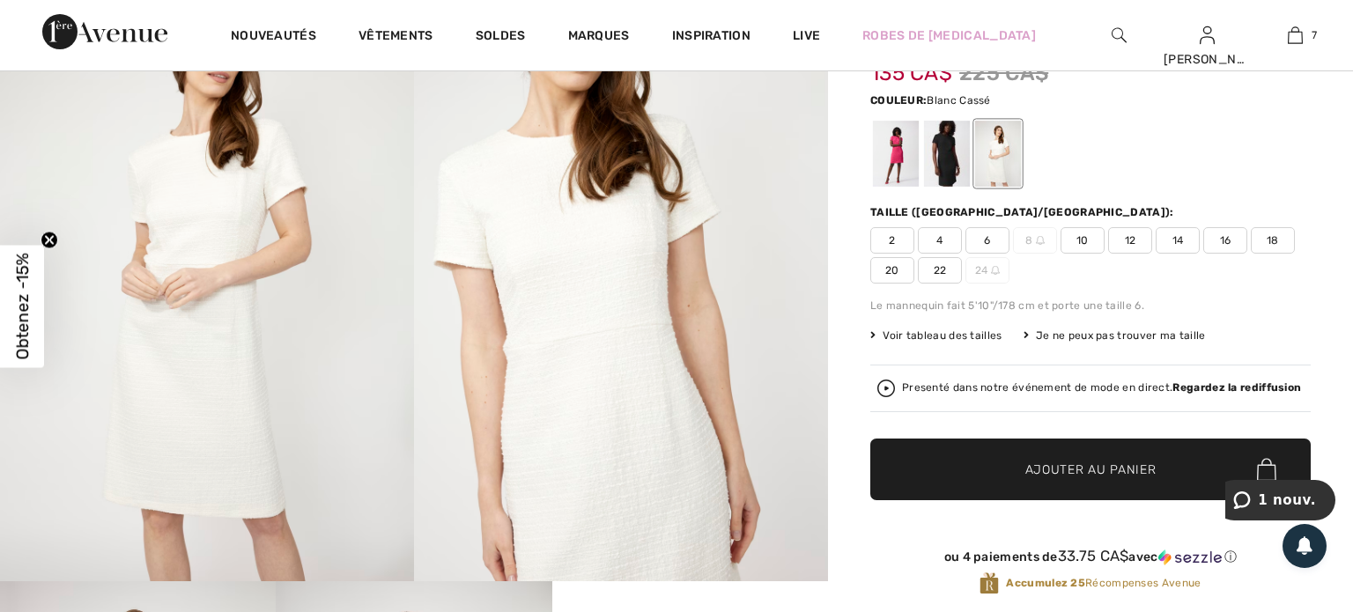
scroll to position [219, 0]
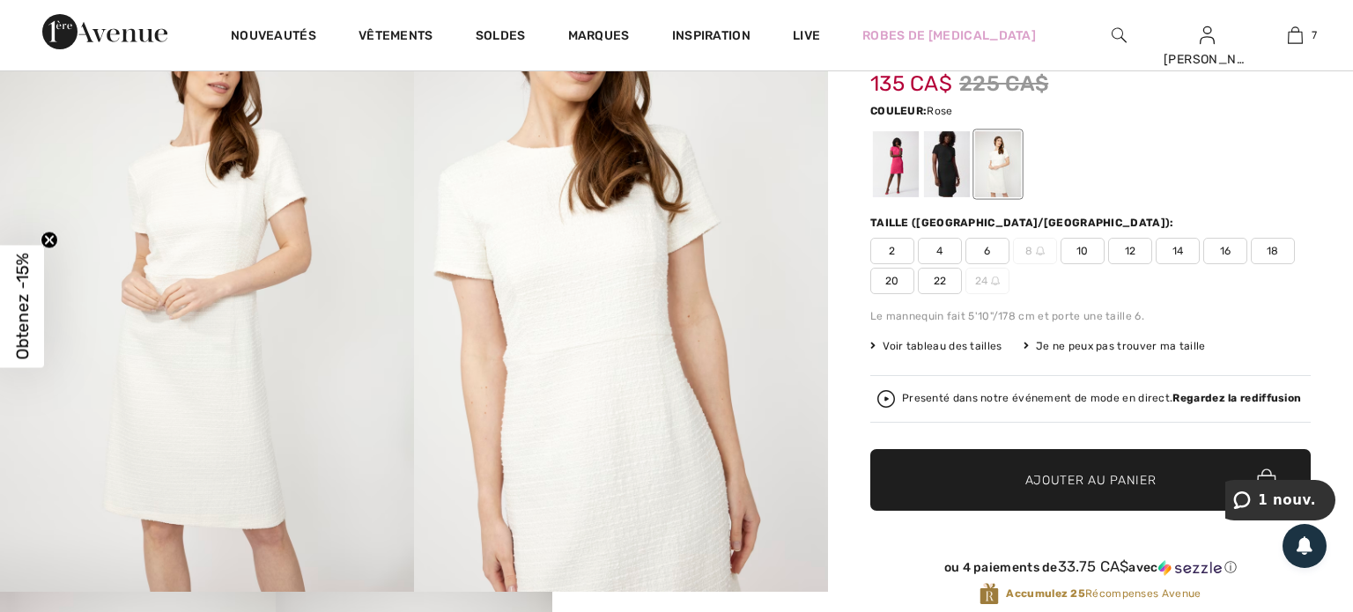
click at [892, 159] on div at bounding box center [896, 164] width 46 height 66
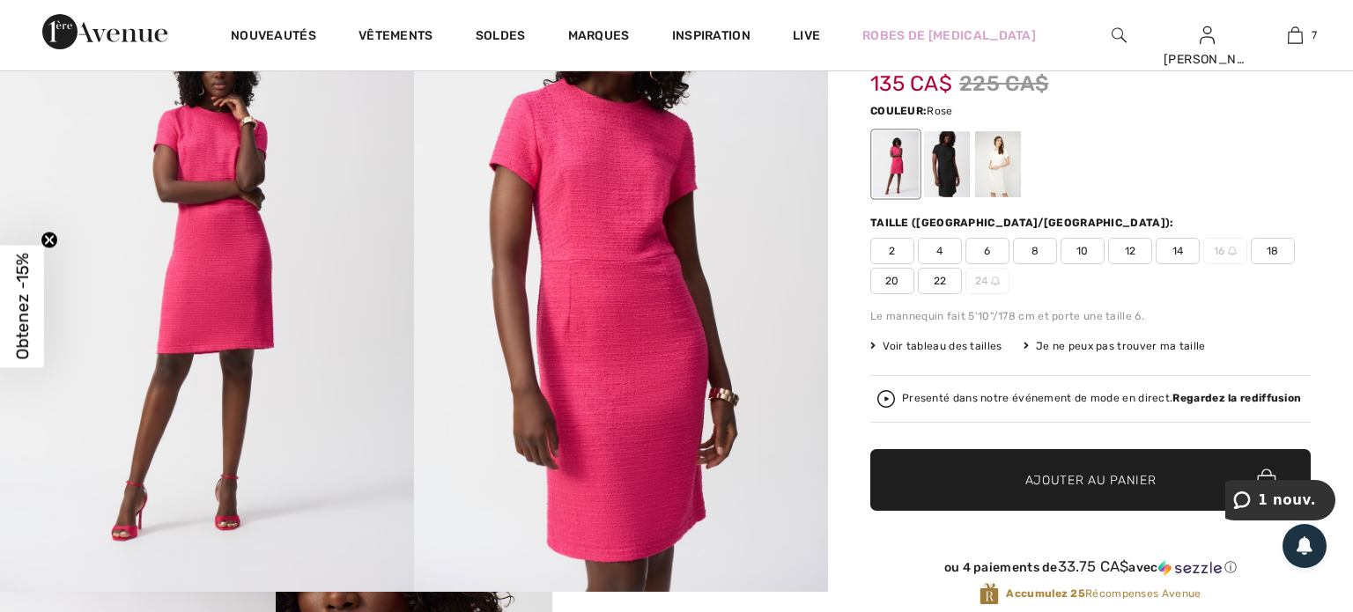
click at [1089, 238] on span "10" at bounding box center [1083, 251] width 44 height 26
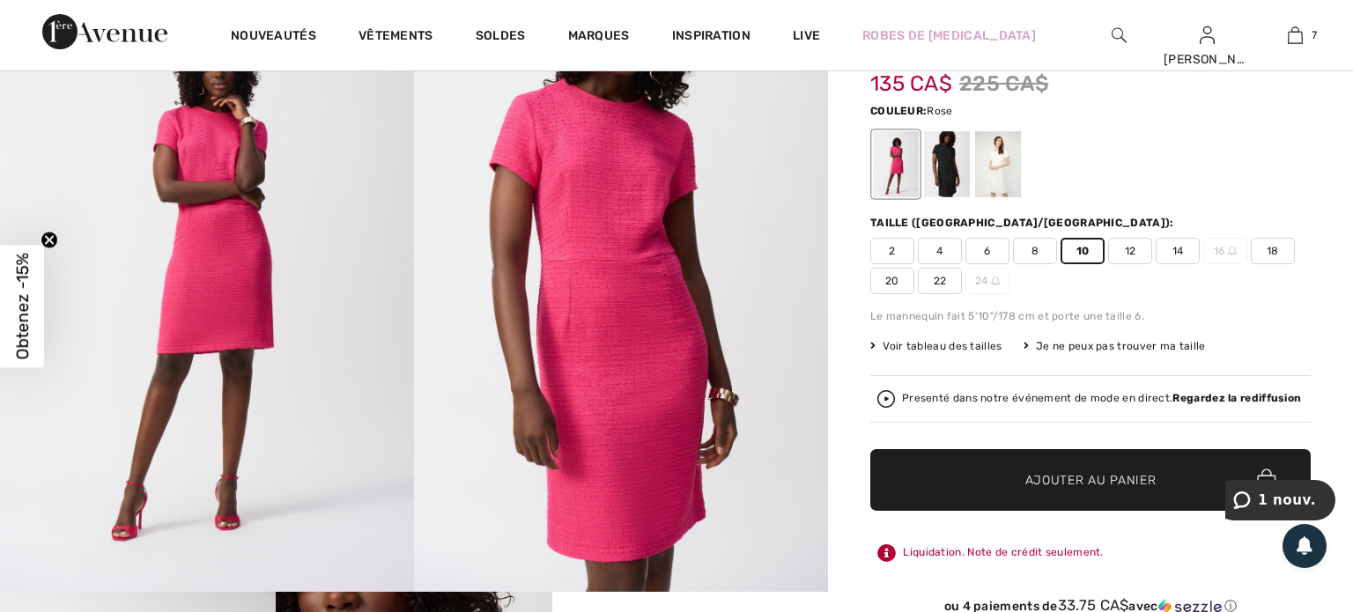
click at [1058, 471] on span "Ajouter au panier" at bounding box center [1091, 480] width 131 height 19
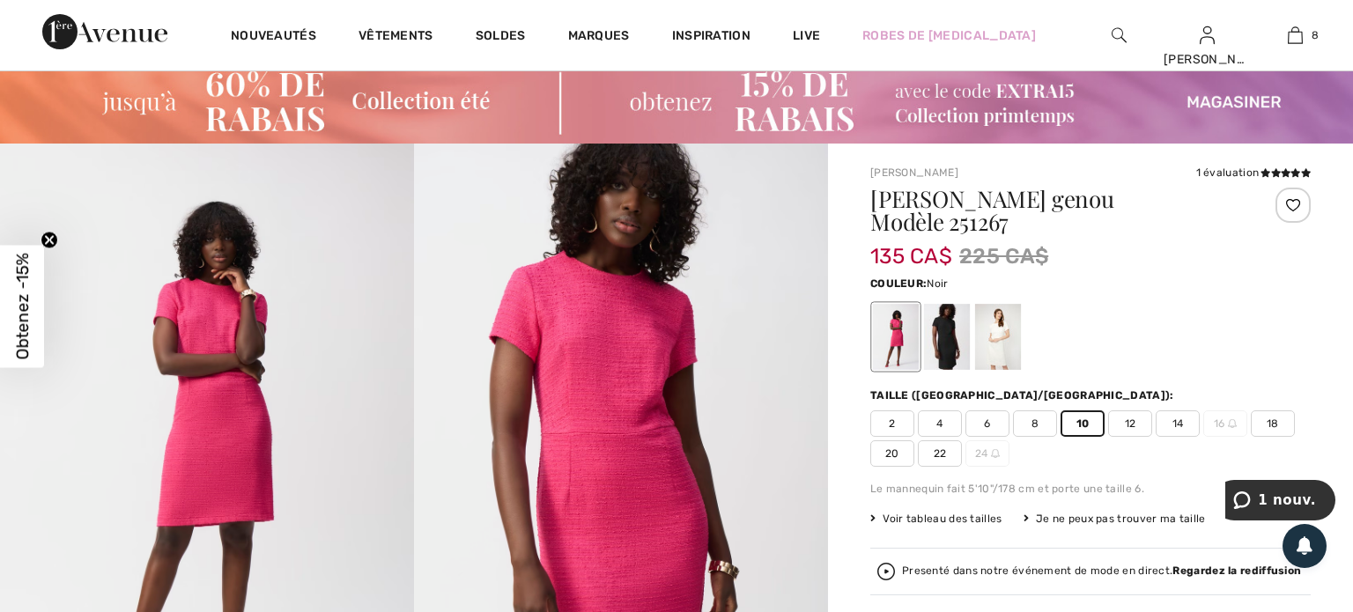
scroll to position [0, 0]
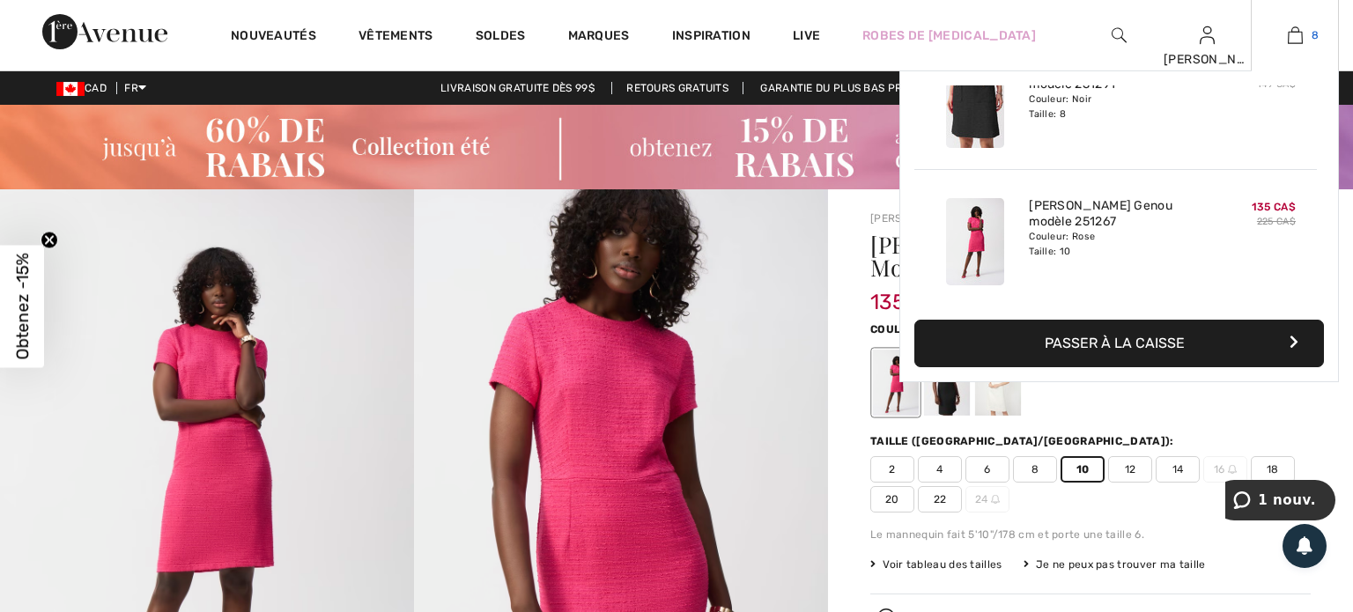
click at [1298, 37] on img at bounding box center [1295, 35] width 15 height 21
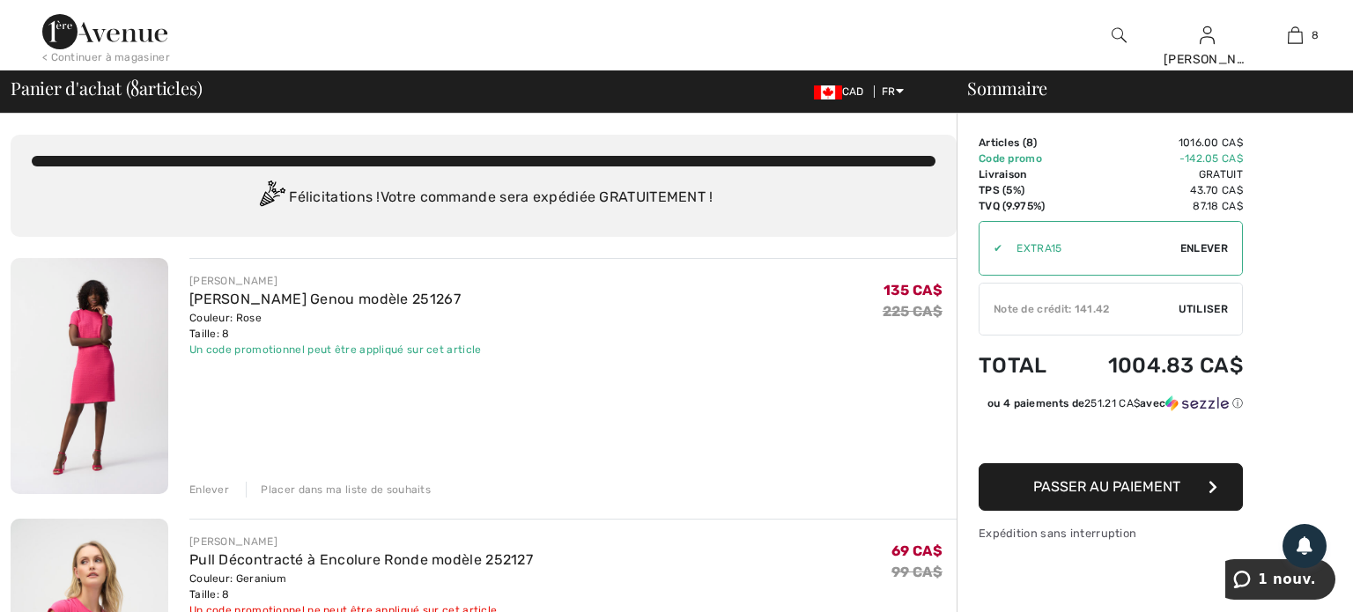
click at [211, 489] on div "Enlever" at bounding box center [209, 490] width 40 height 16
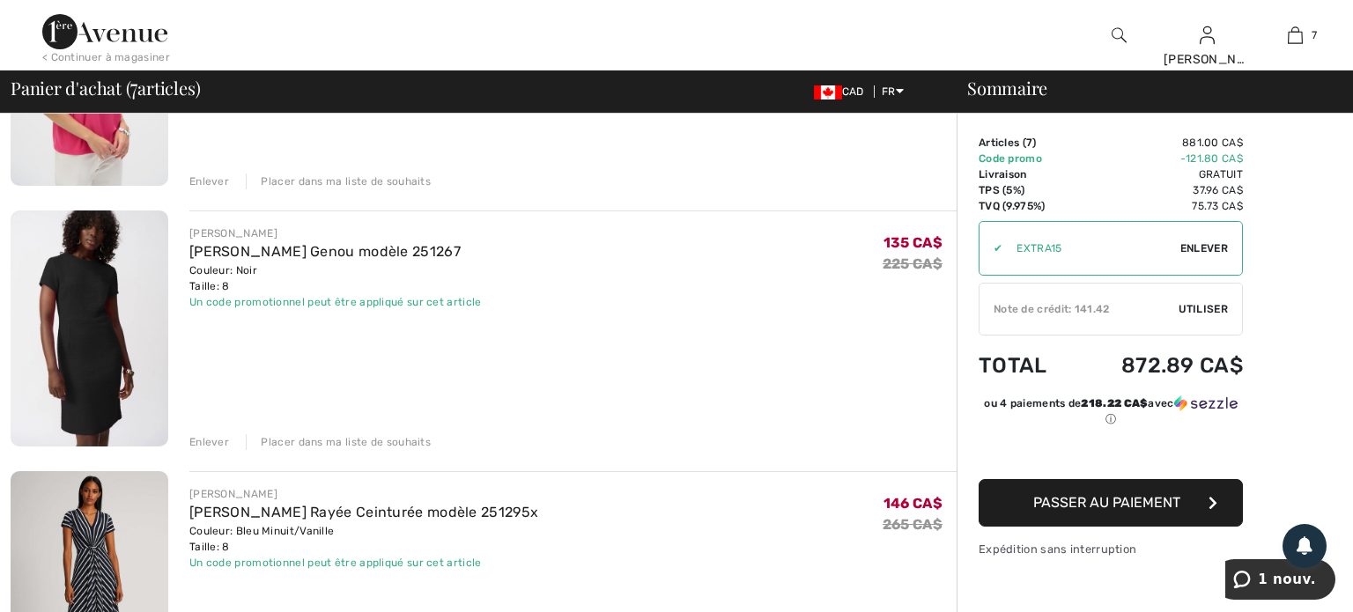
scroll to position [323, 0]
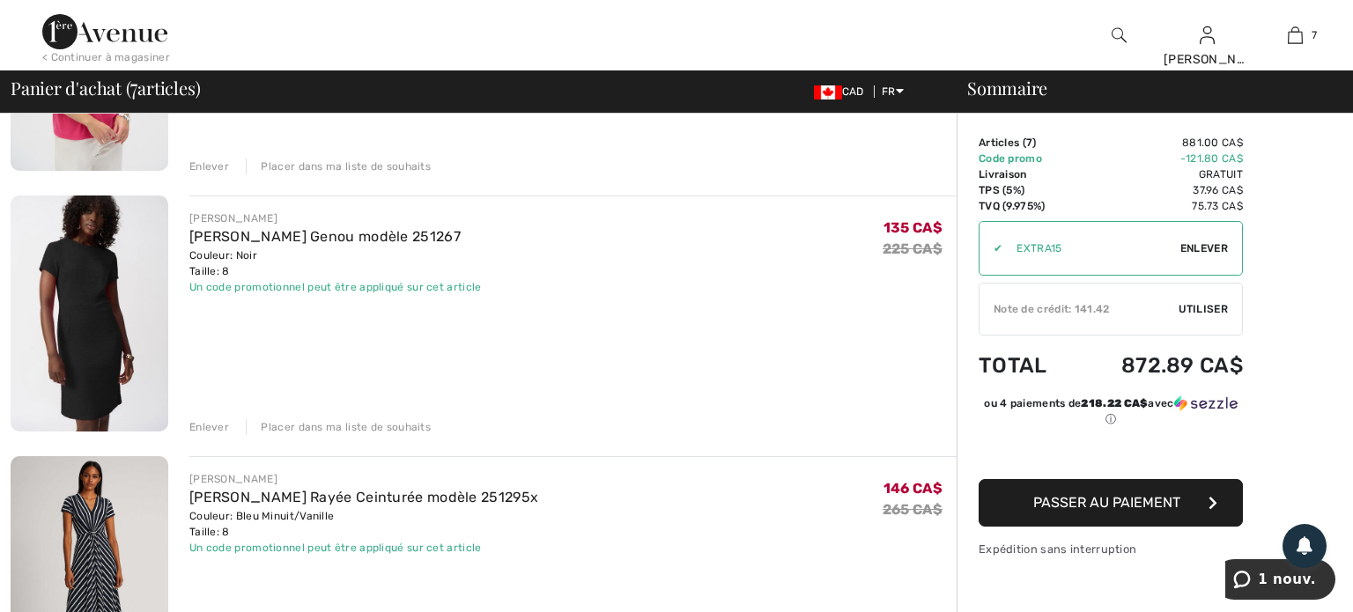
click at [98, 335] on img at bounding box center [90, 314] width 158 height 236
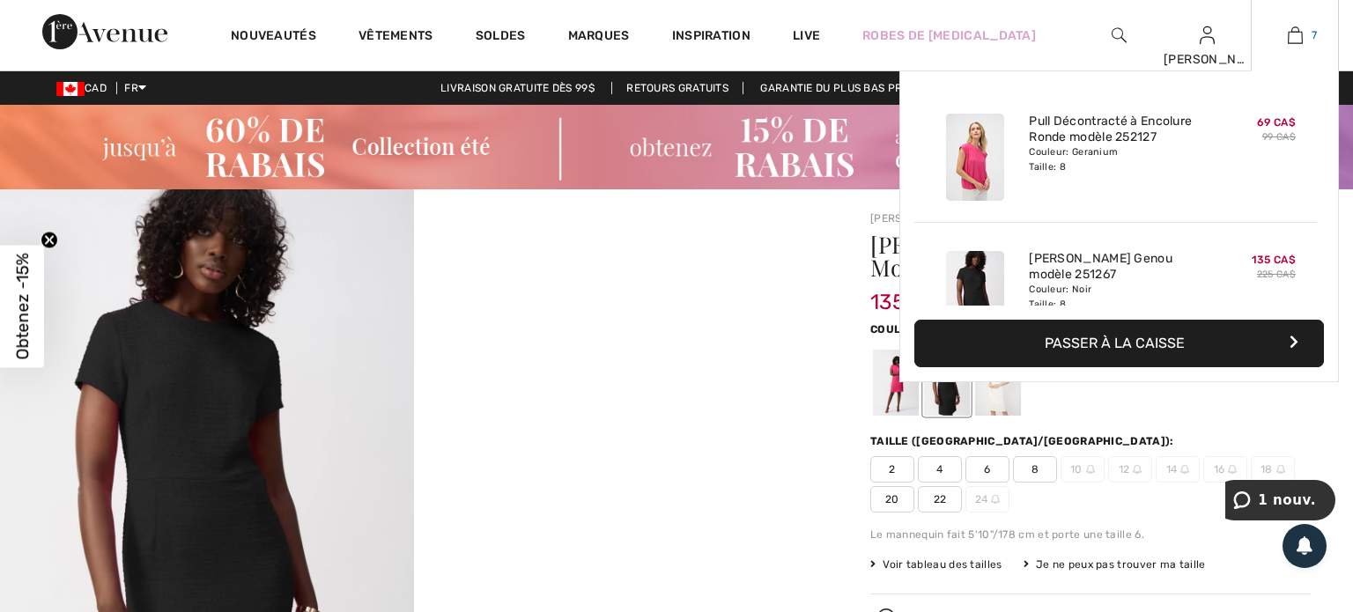
click at [1292, 38] on img at bounding box center [1295, 35] width 15 height 21
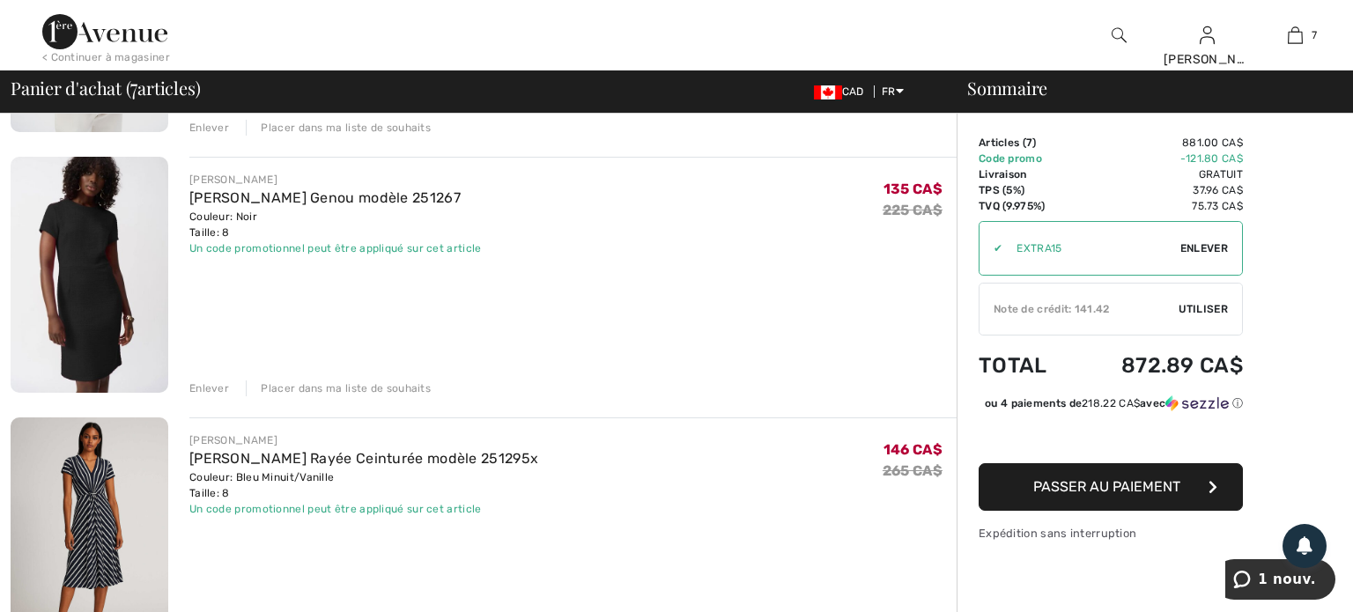
scroll to position [363, 0]
click at [212, 387] on div "Enlever" at bounding box center [209, 388] width 40 height 16
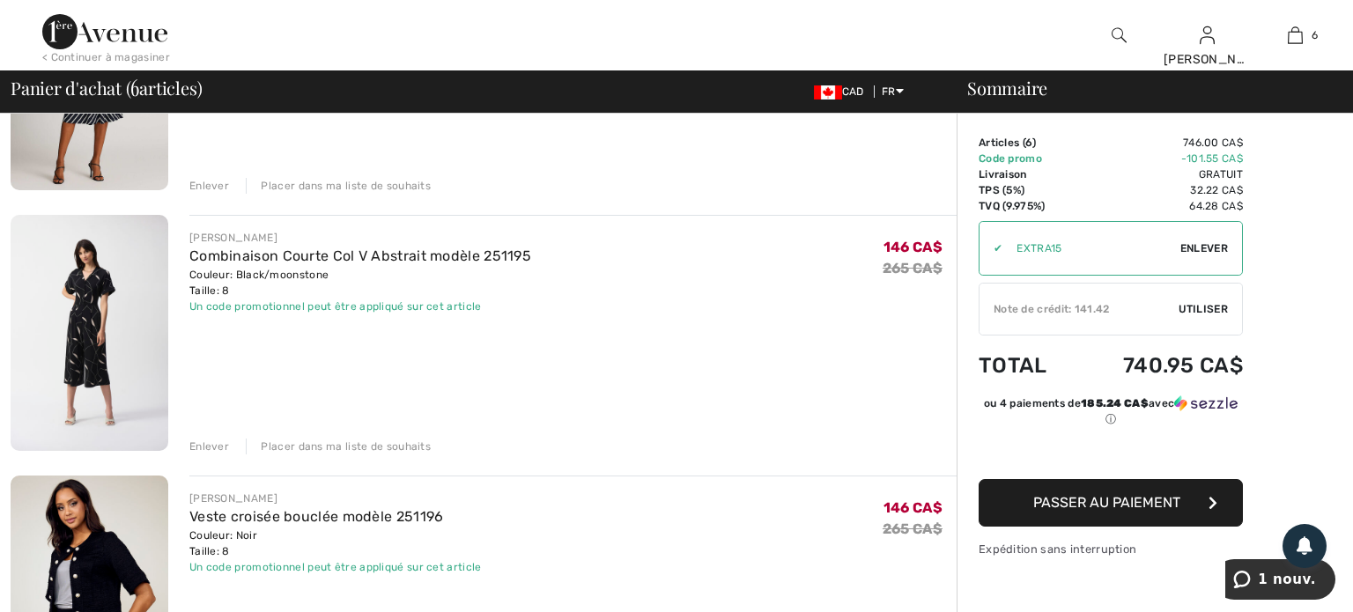
scroll to position [567, 0]
click at [202, 447] on div "Enlever" at bounding box center [209, 445] width 40 height 16
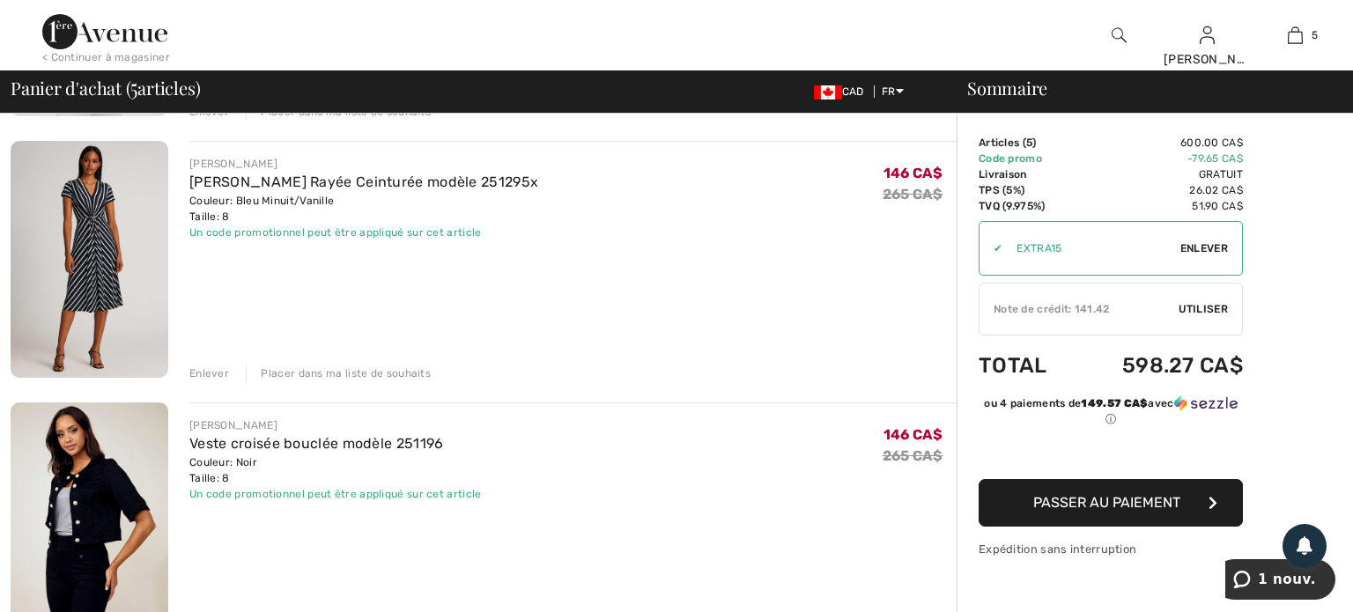
scroll to position [371, 0]
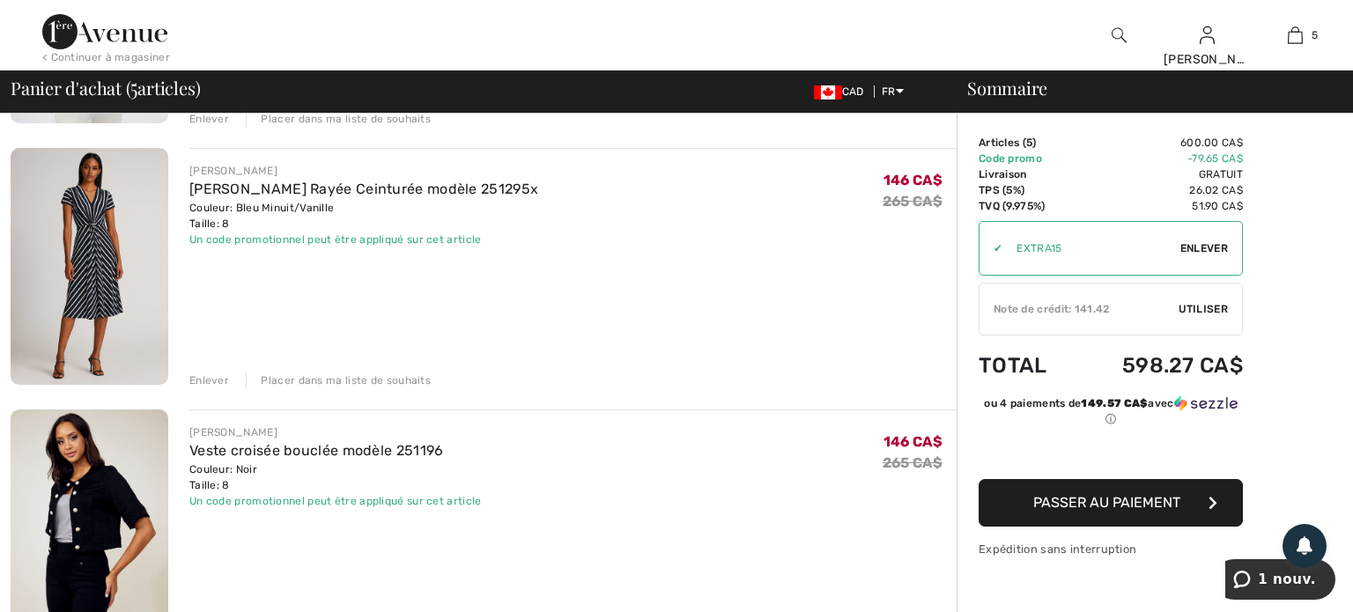
click at [115, 500] on img at bounding box center [90, 528] width 158 height 237
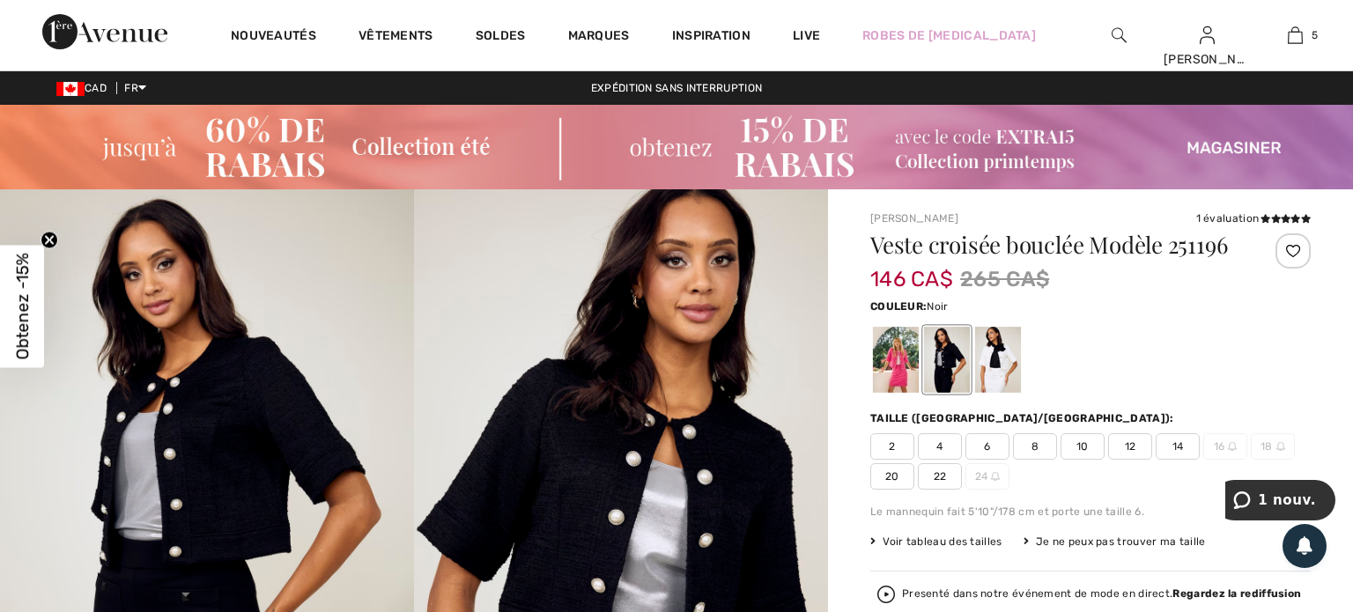
click at [1085, 447] on span "10" at bounding box center [1083, 446] width 44 height 26
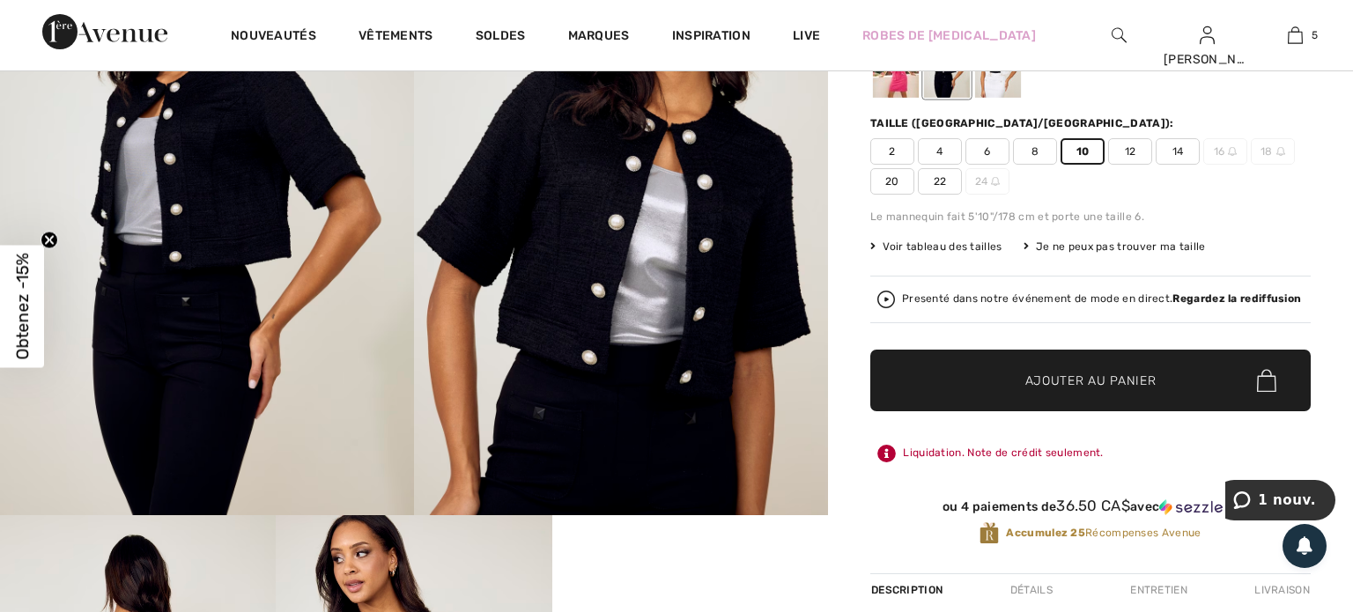
scroll to position [307, 0]
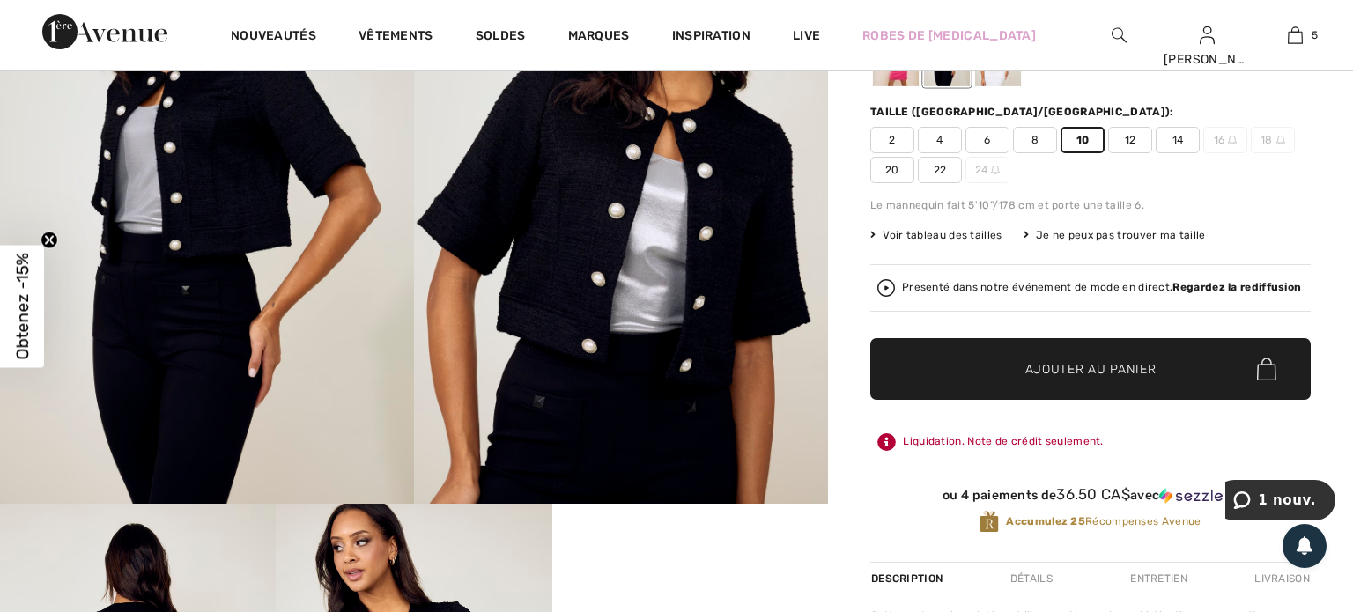
click at [1062, 360] on span "Ajouter au panier" at bounding box center [1091, 369] width 131 height 19
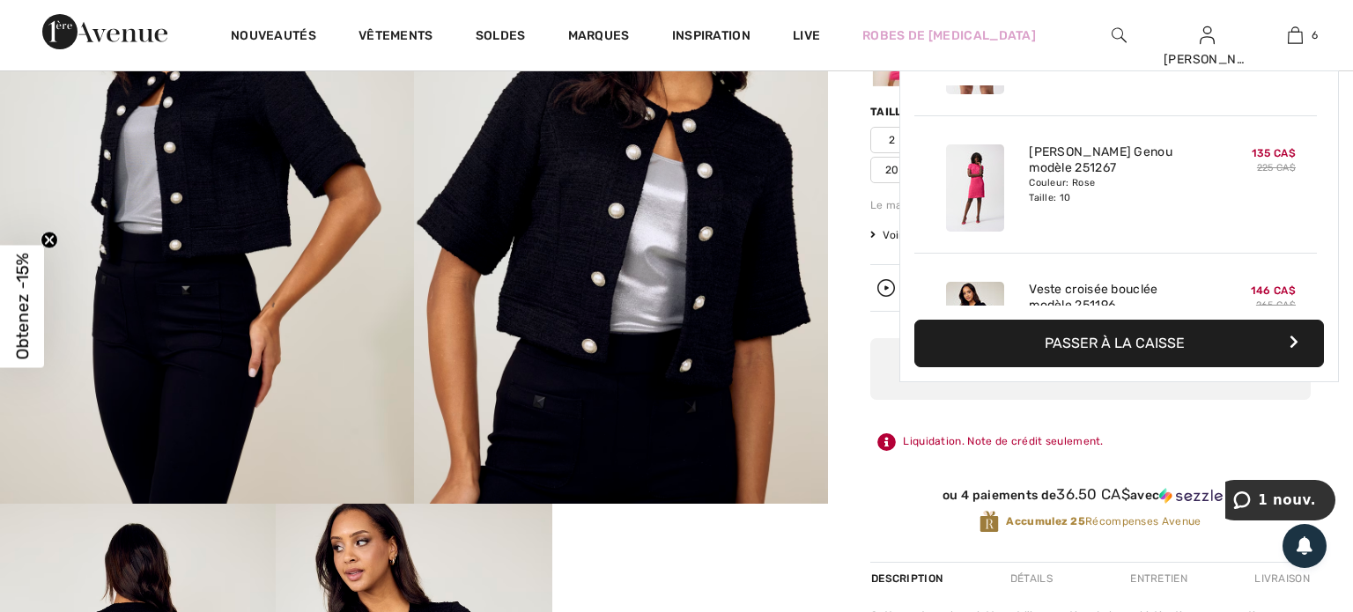
scroll to position [603, 0]
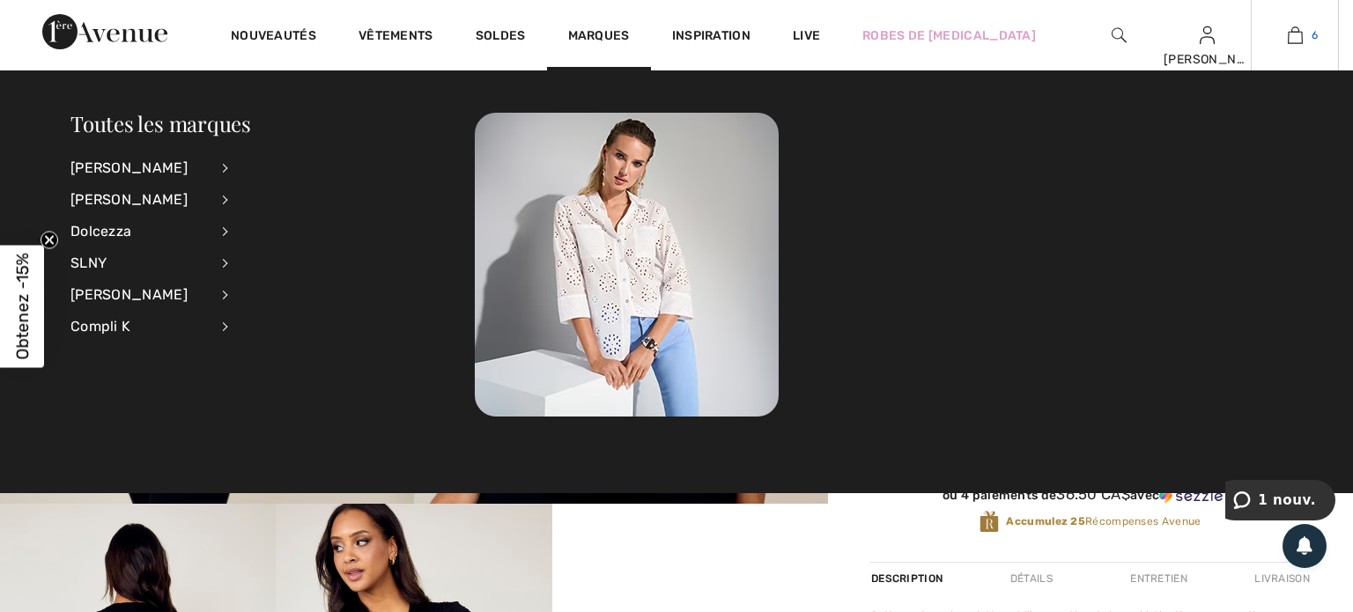
click at [1295, 32] on img at bounding box center [1295, 35] width 15 height 21
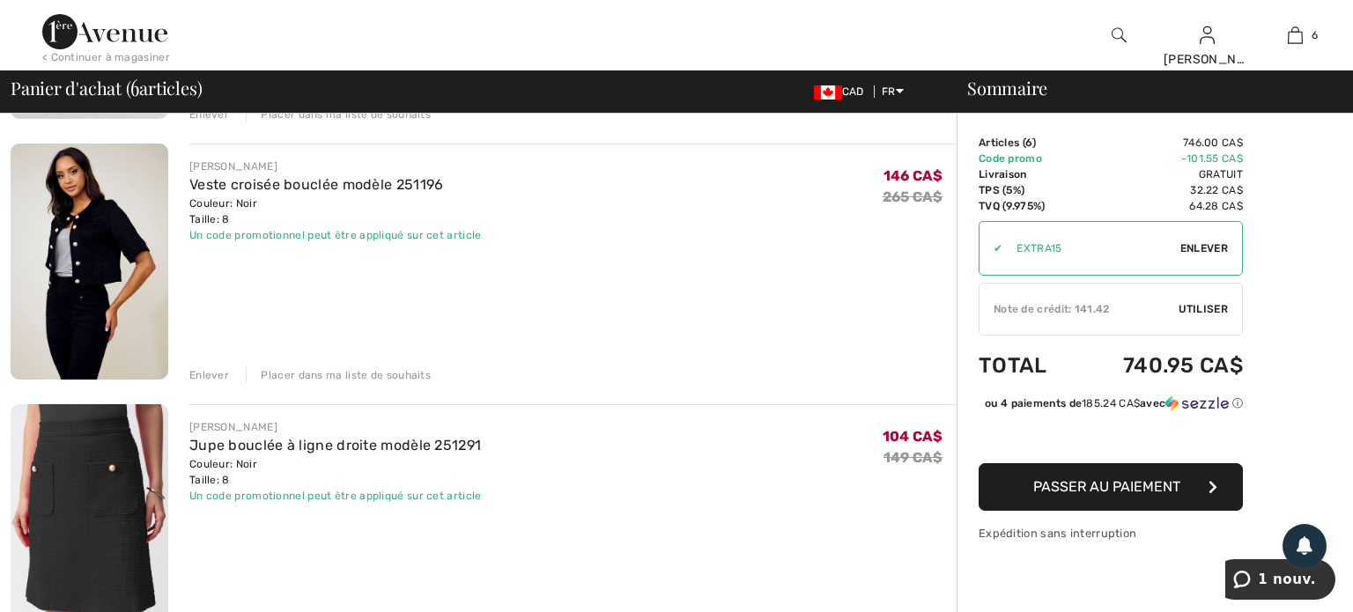
scroll to position [634, 0]
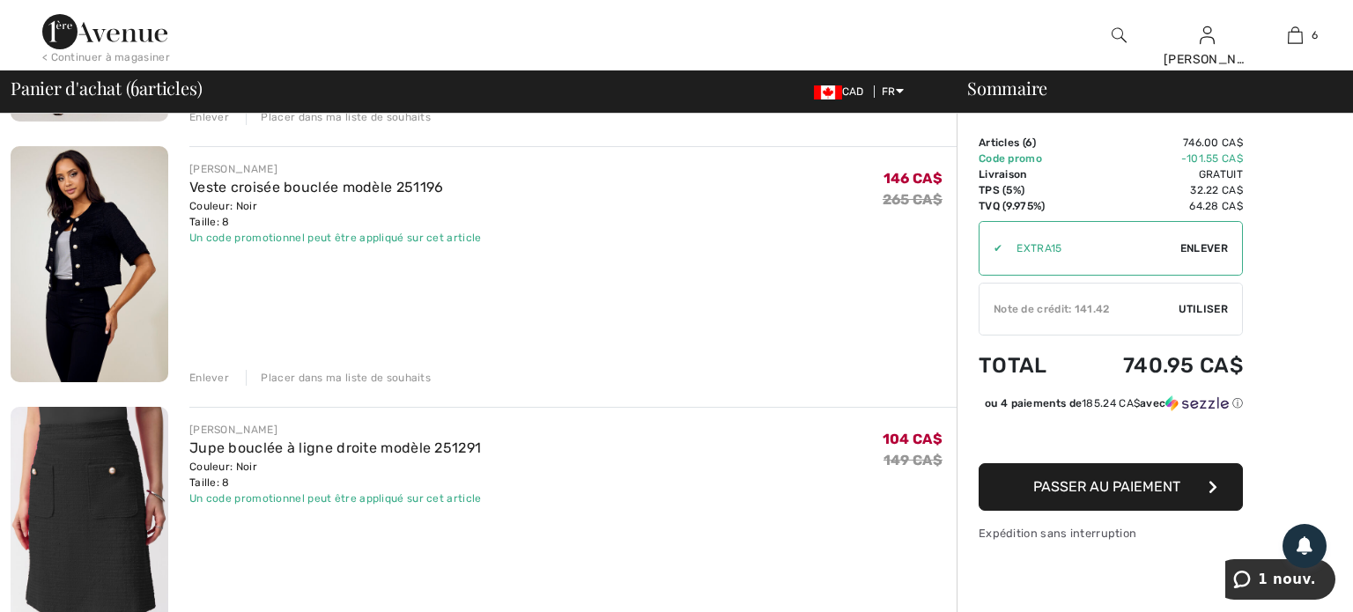
click at [212, 376] on div "Enlever" at bounding box center [209, 378] width 40 height 16
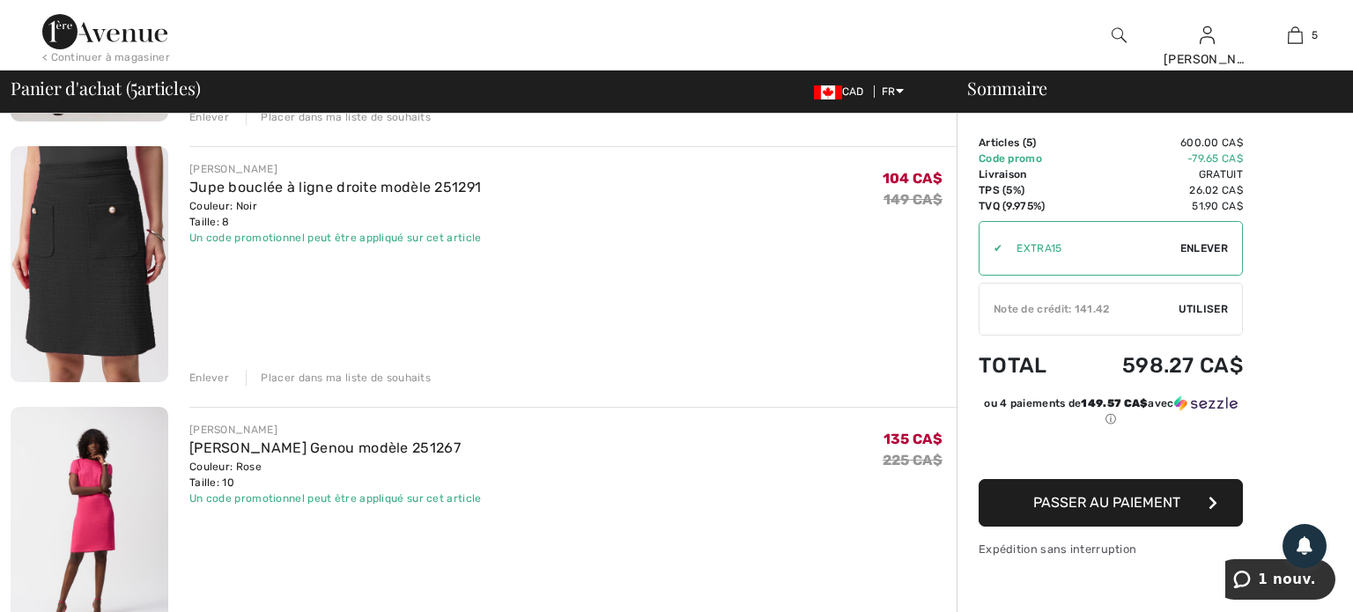
click at [96, 262] on img at bounding box center [90, 264] width 158 height 236
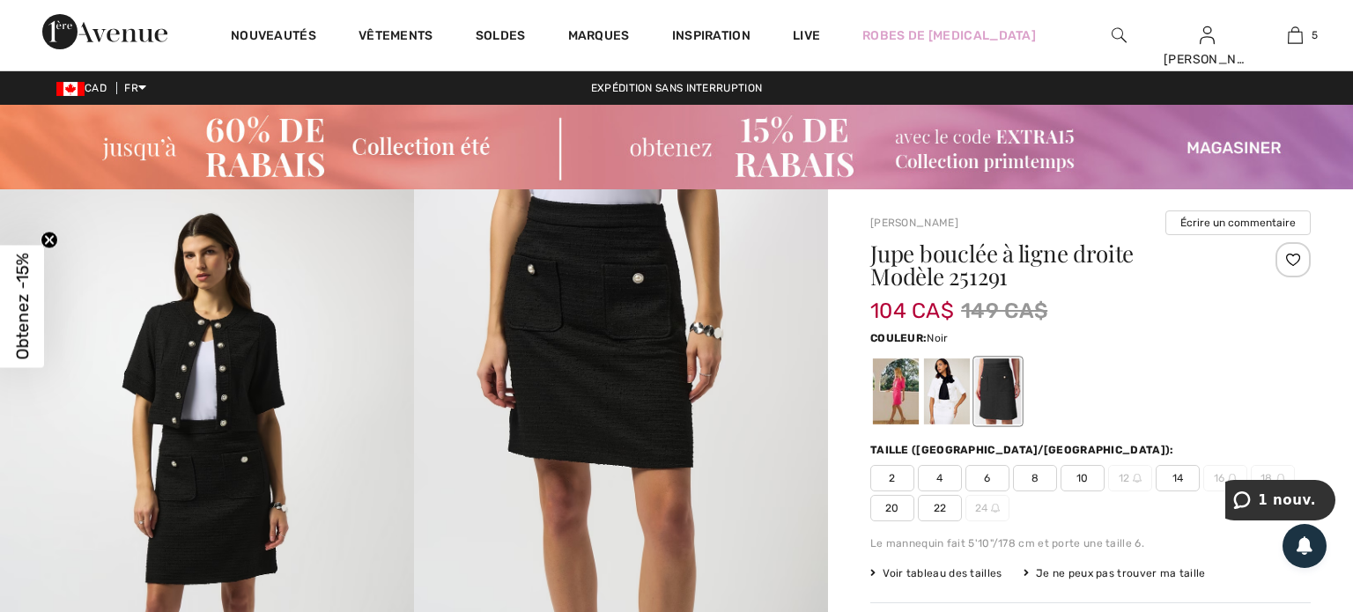
click at [1088, 476] on span "10" at bounding box center [1083, 478] width 44 height 26
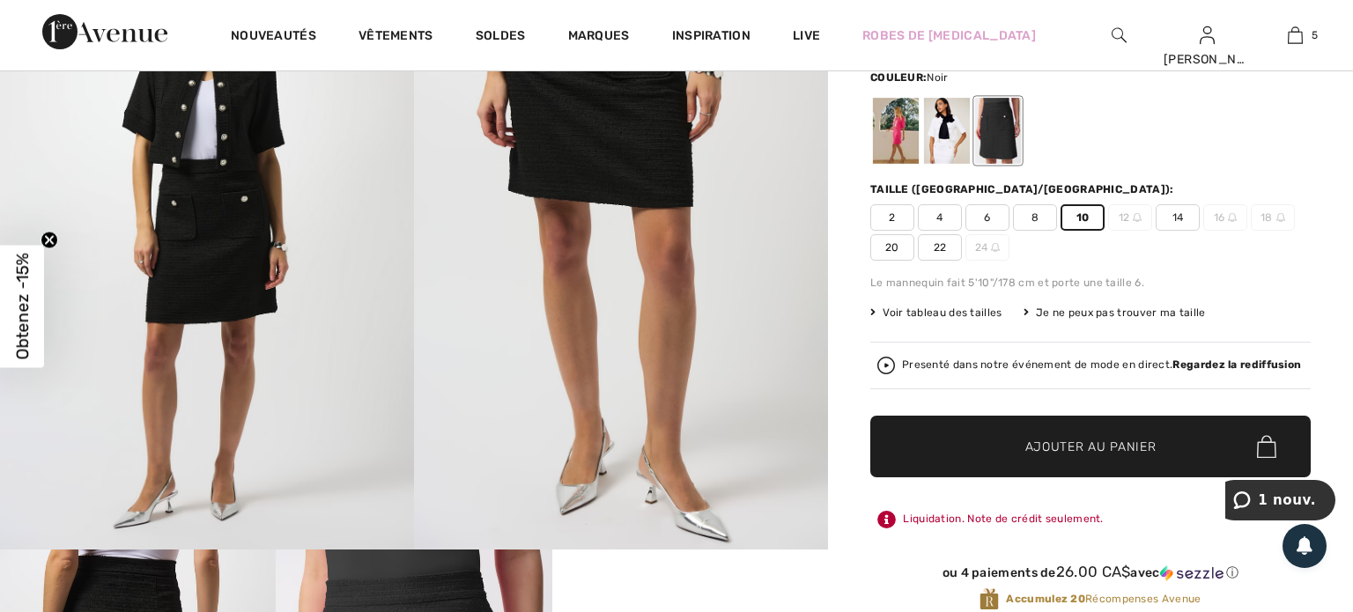
scroll to position [265, 0]
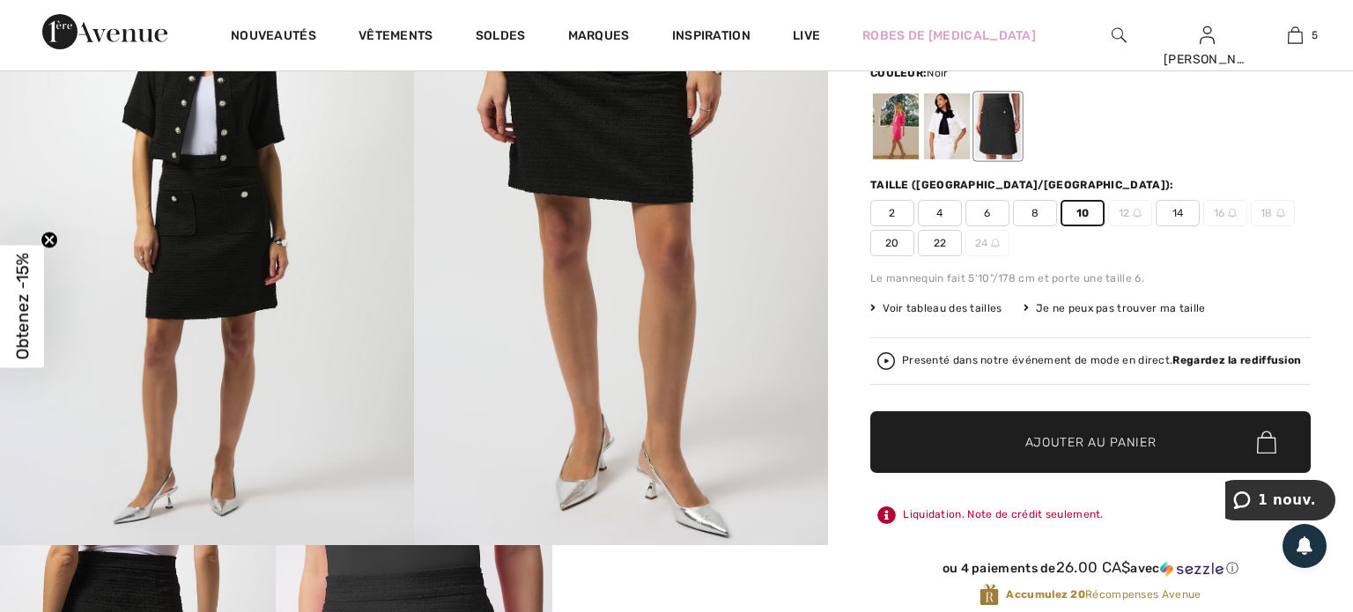
click at [1005, 435] on span "✔ Ajouté au panier" at bounding box center [1065, 442] width 138 height 19
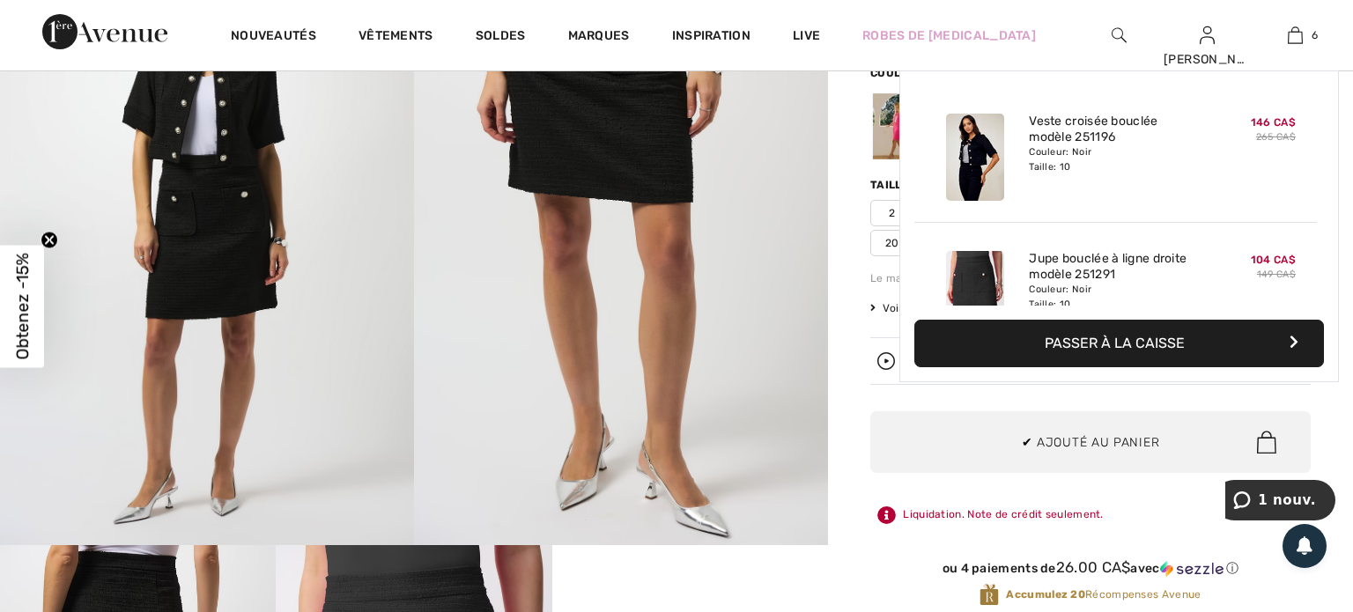
scroll to position [603, 0]
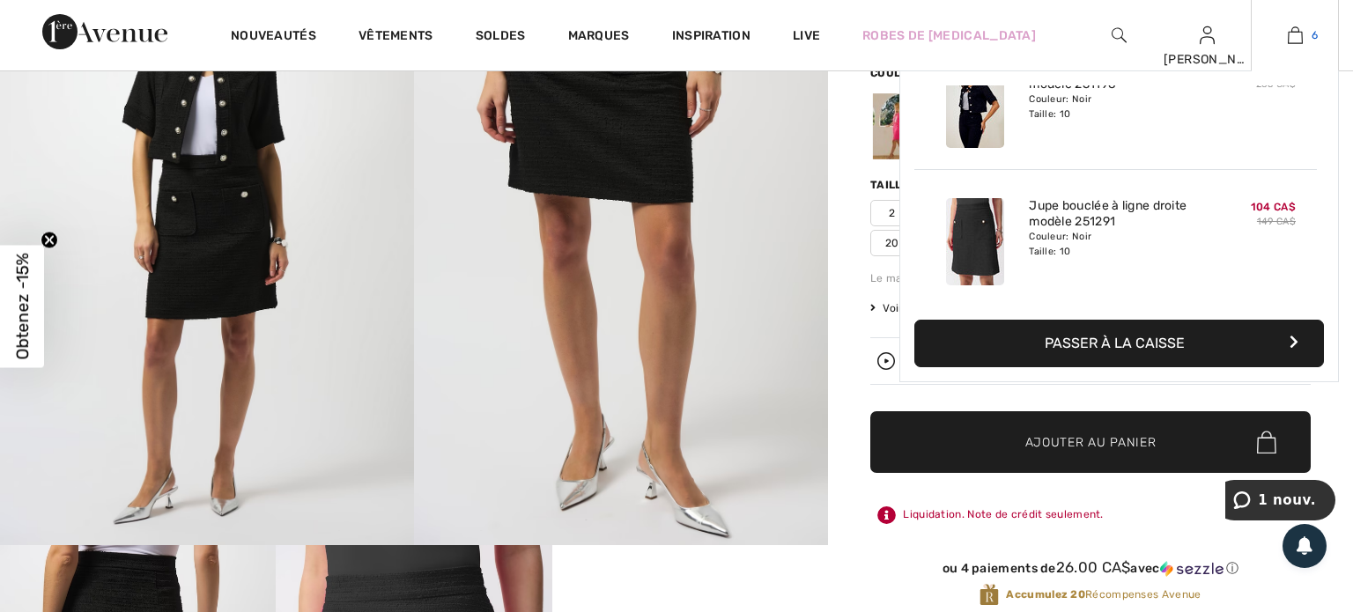
click at [1293, 32] on img at bounding box center [1295, 35] width 15 height 21
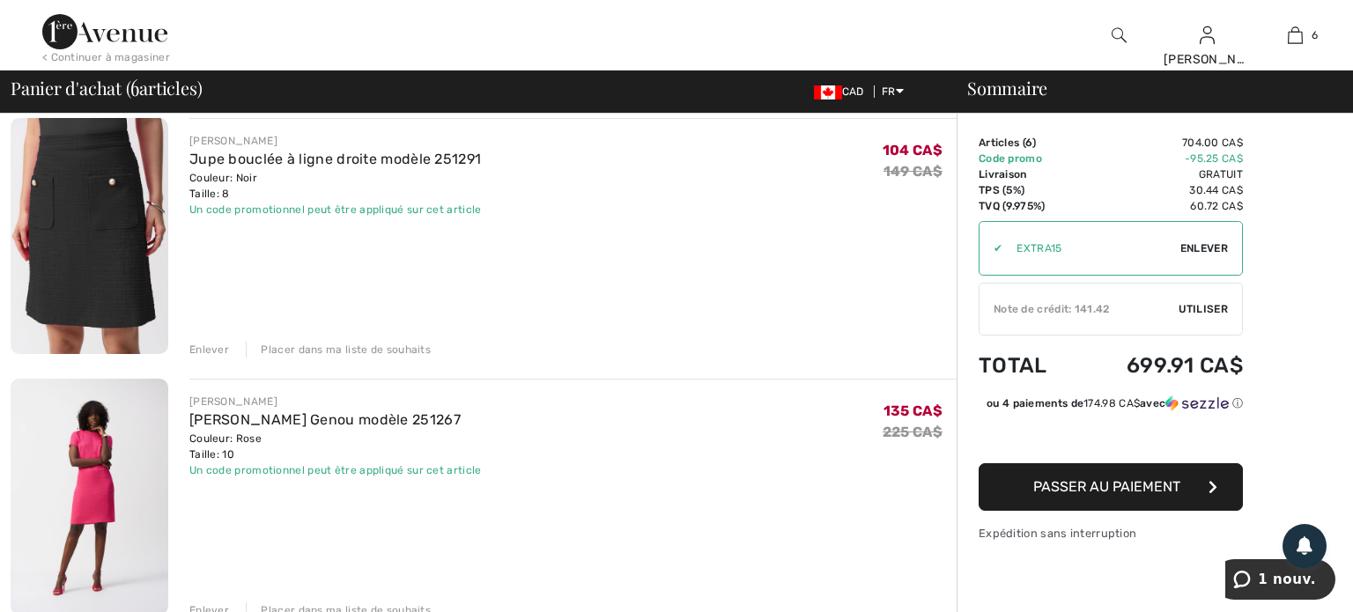
scroll to position [669, 0]
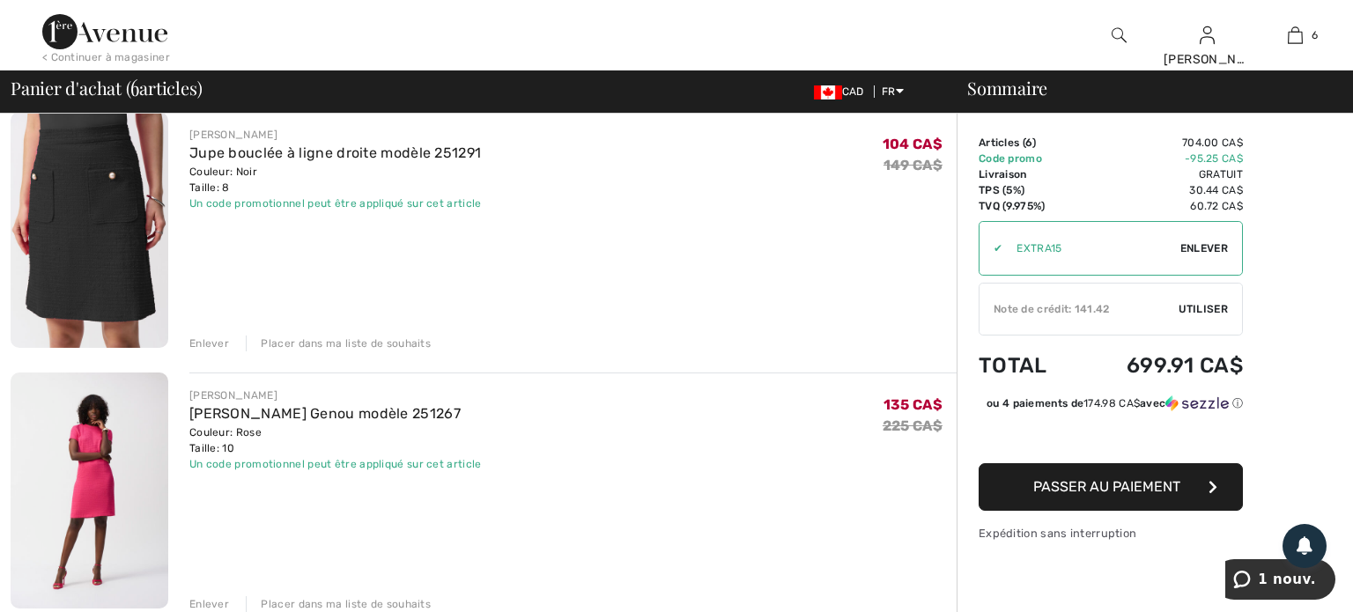
click at [217, 338] on div "Enlever" at bounding box center [209, 344] width 40 height 16
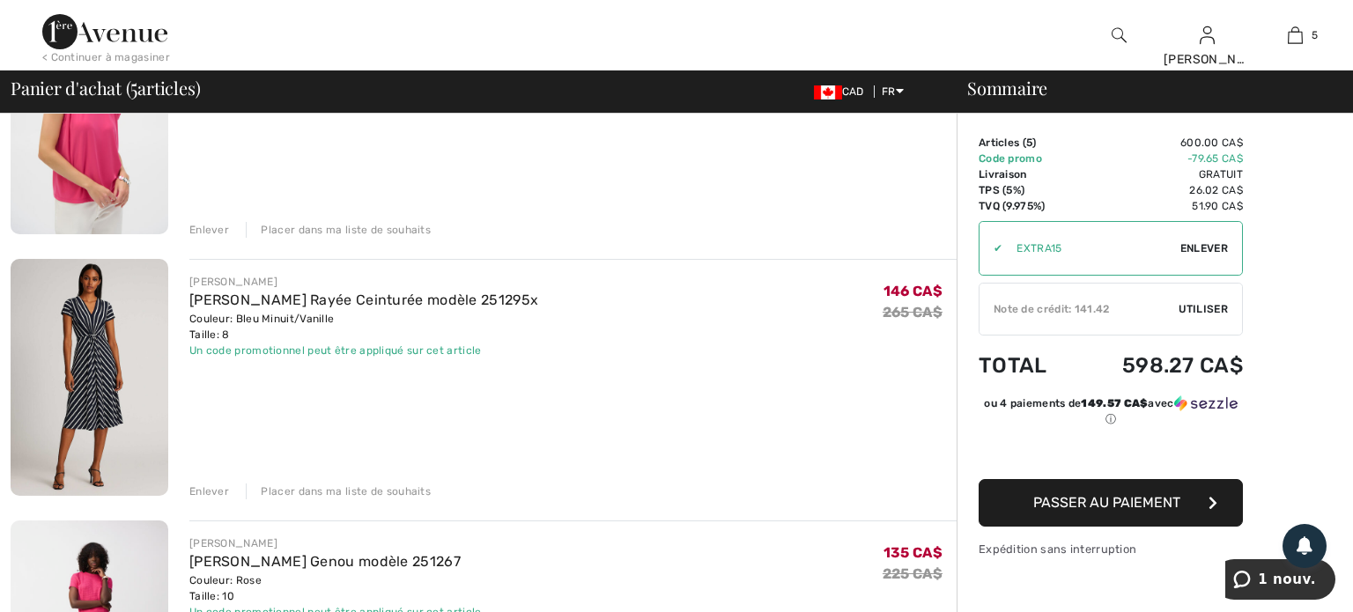
scroll to position [264, 0]
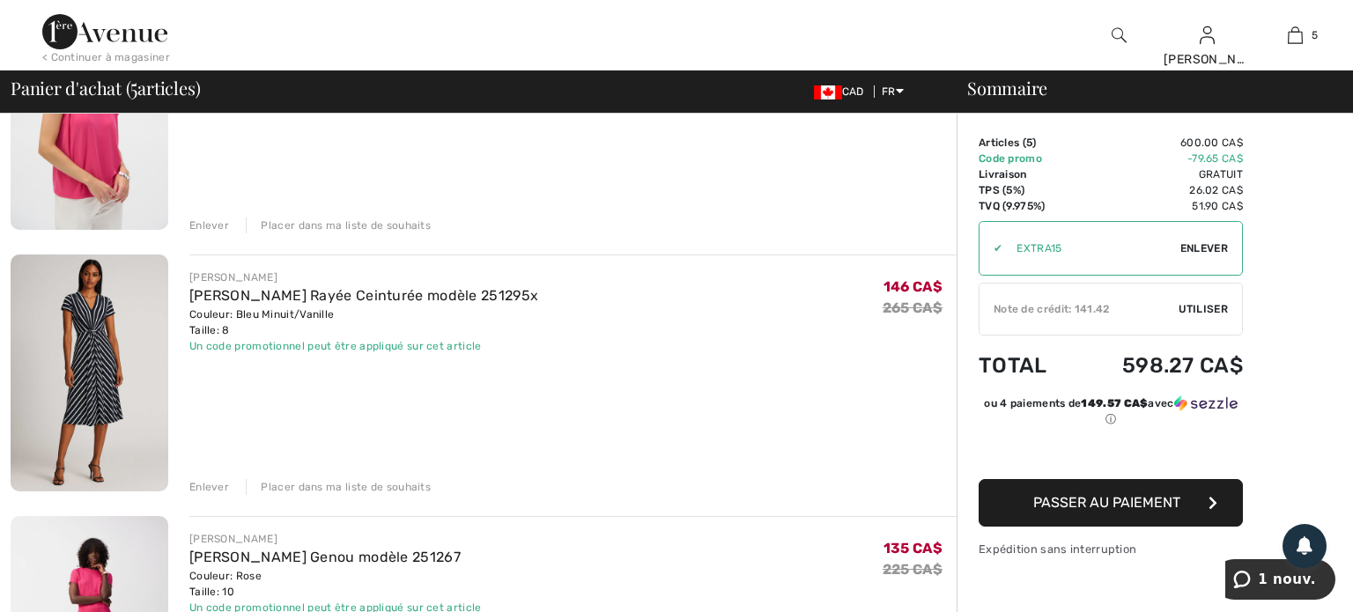
click at [211, 485] on div "Enlever" at bounding box center [209, 487] width 40 height 16
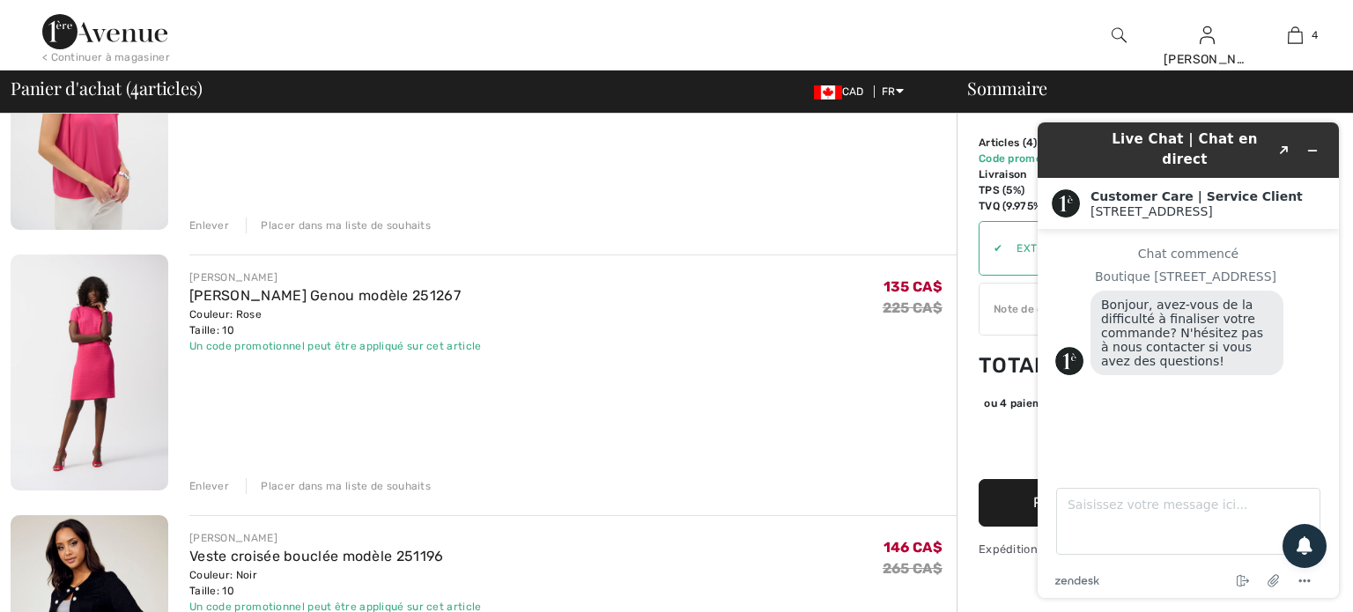
scroll to position [0, 0]
click at [1315, 144] on icon "Réduire le widget" at bounding box center [1313, 150] width 12 height 12
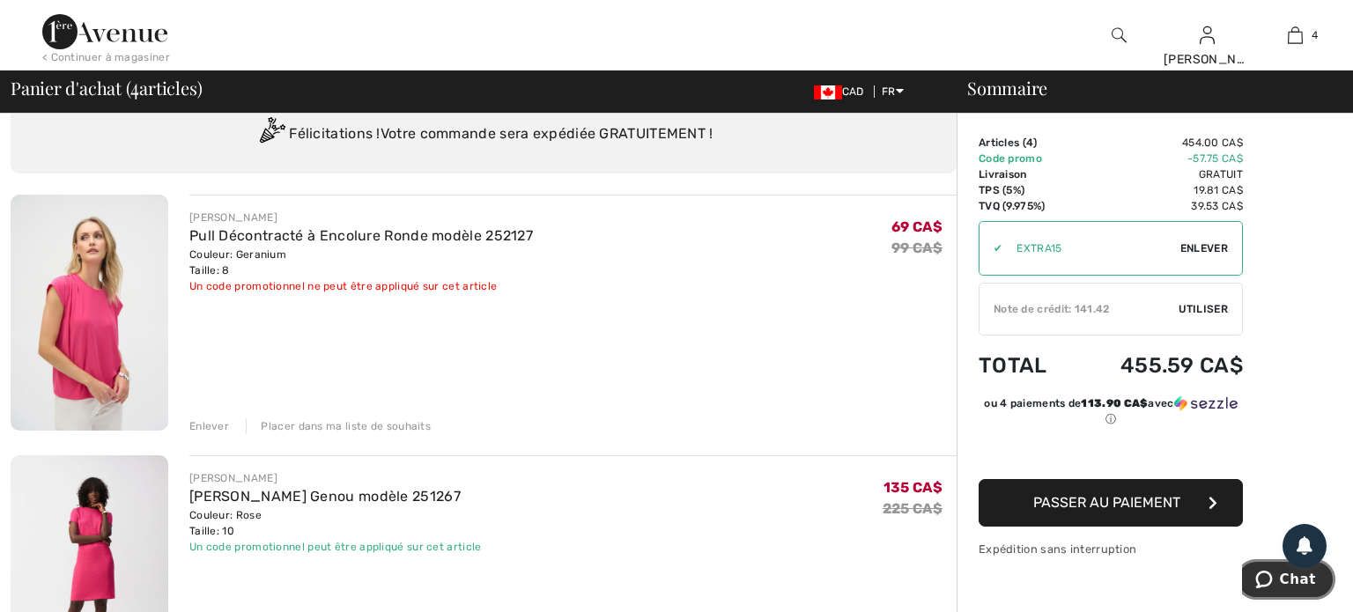
scroll to position [62, 0]
click at [210, 426] on div "Enlever" at bounding box center [209, 428] width 40 height 16
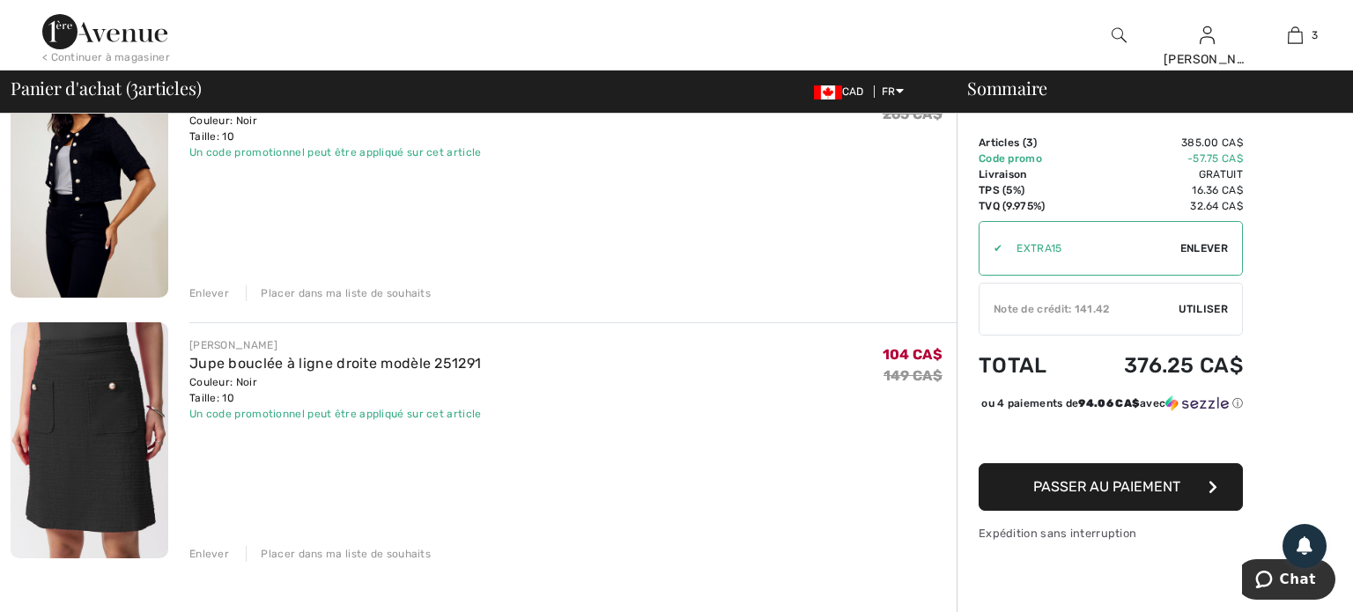
scroll to position [463, 0]
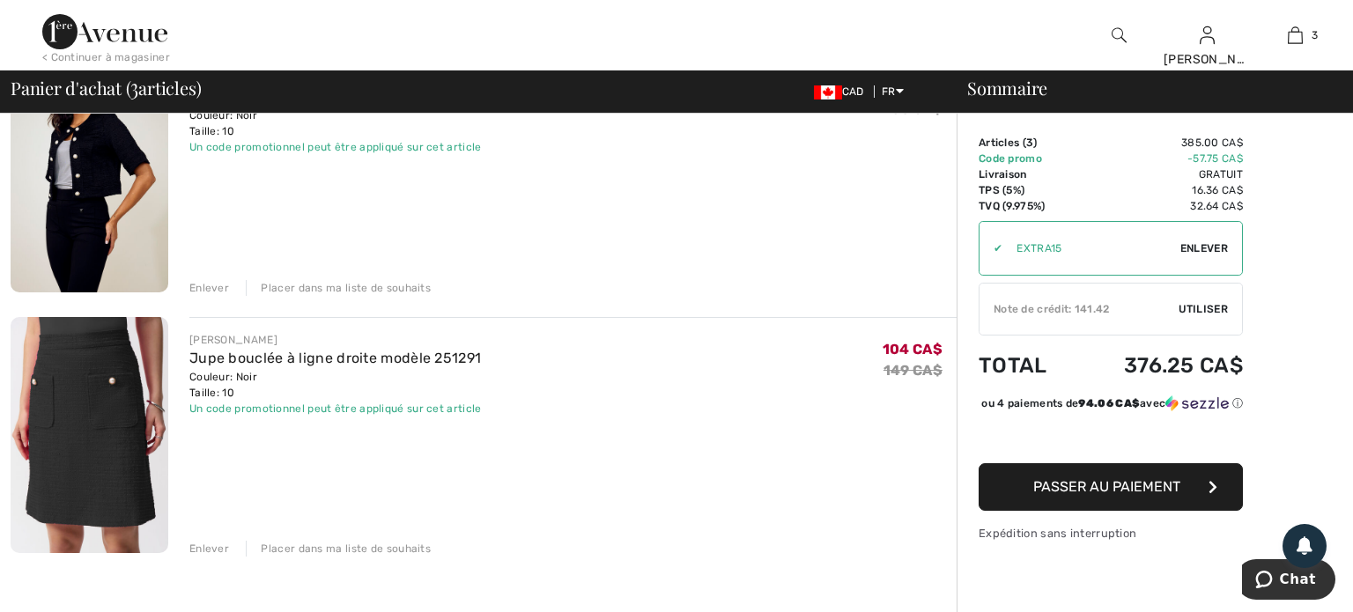
click at [114, 432] on img at bounding box center [90, 435] width 158 height 236
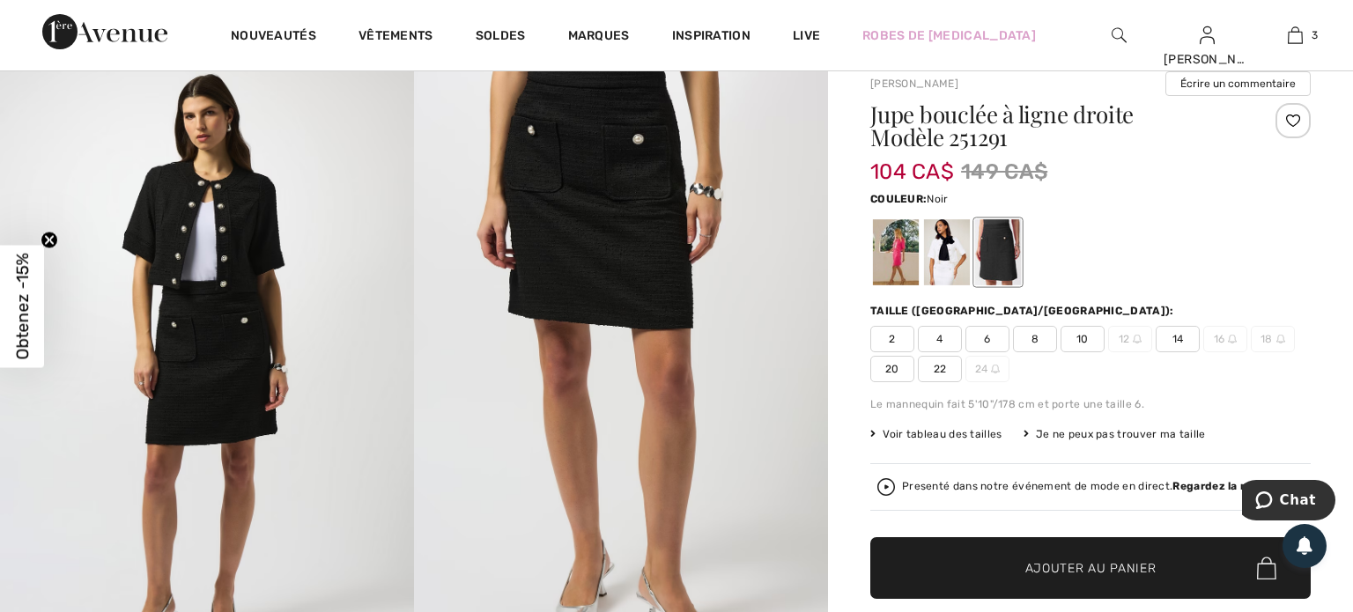
scroll to position [135, 0]
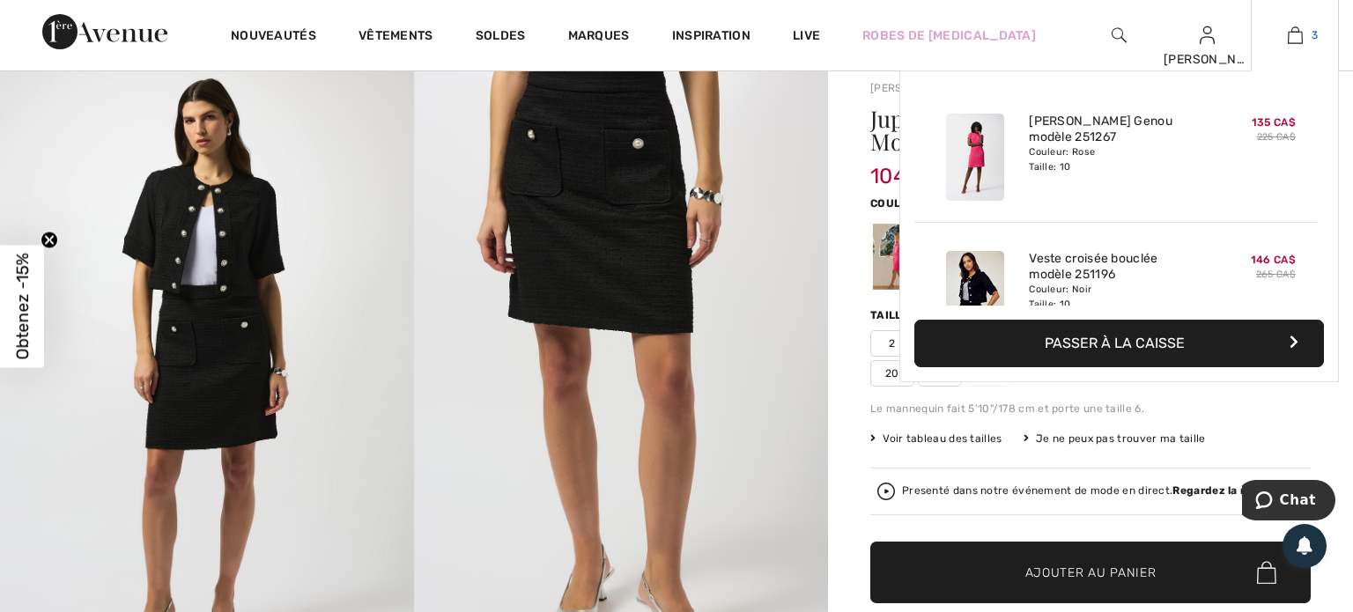
click at [1294, 38] on img at bounding box center [1295, 35] width 15 height 21
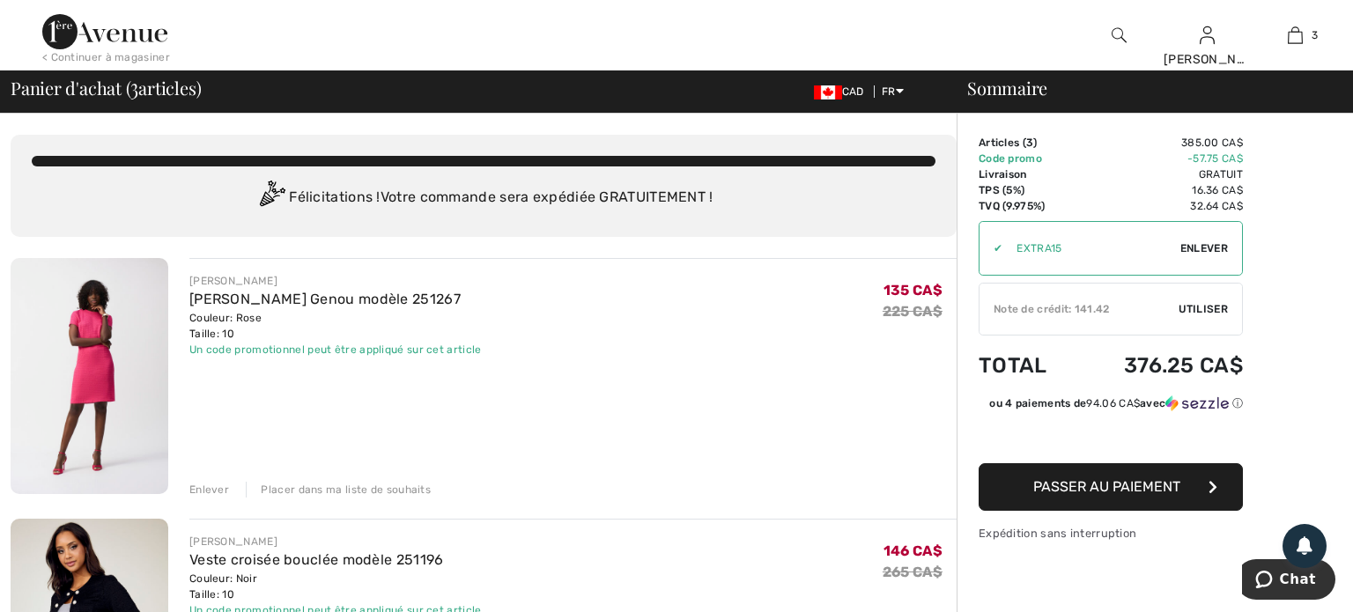
click at [1195, 307] on span "Utiliser" at bounding box center [1203, 309] width 49 height 16
